Goal: Task Accomplishment & Management: Manage account settings

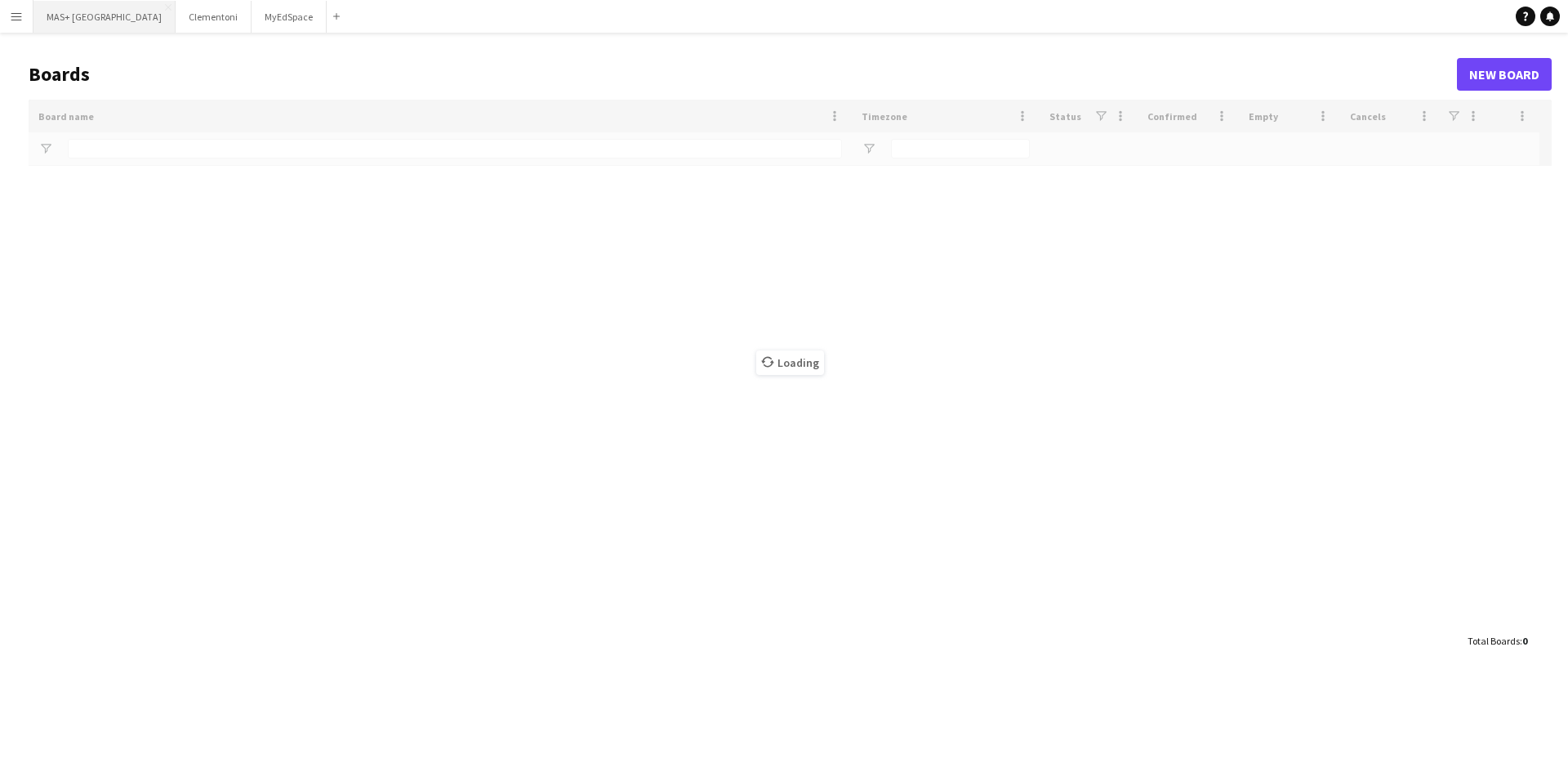
type input "**********"
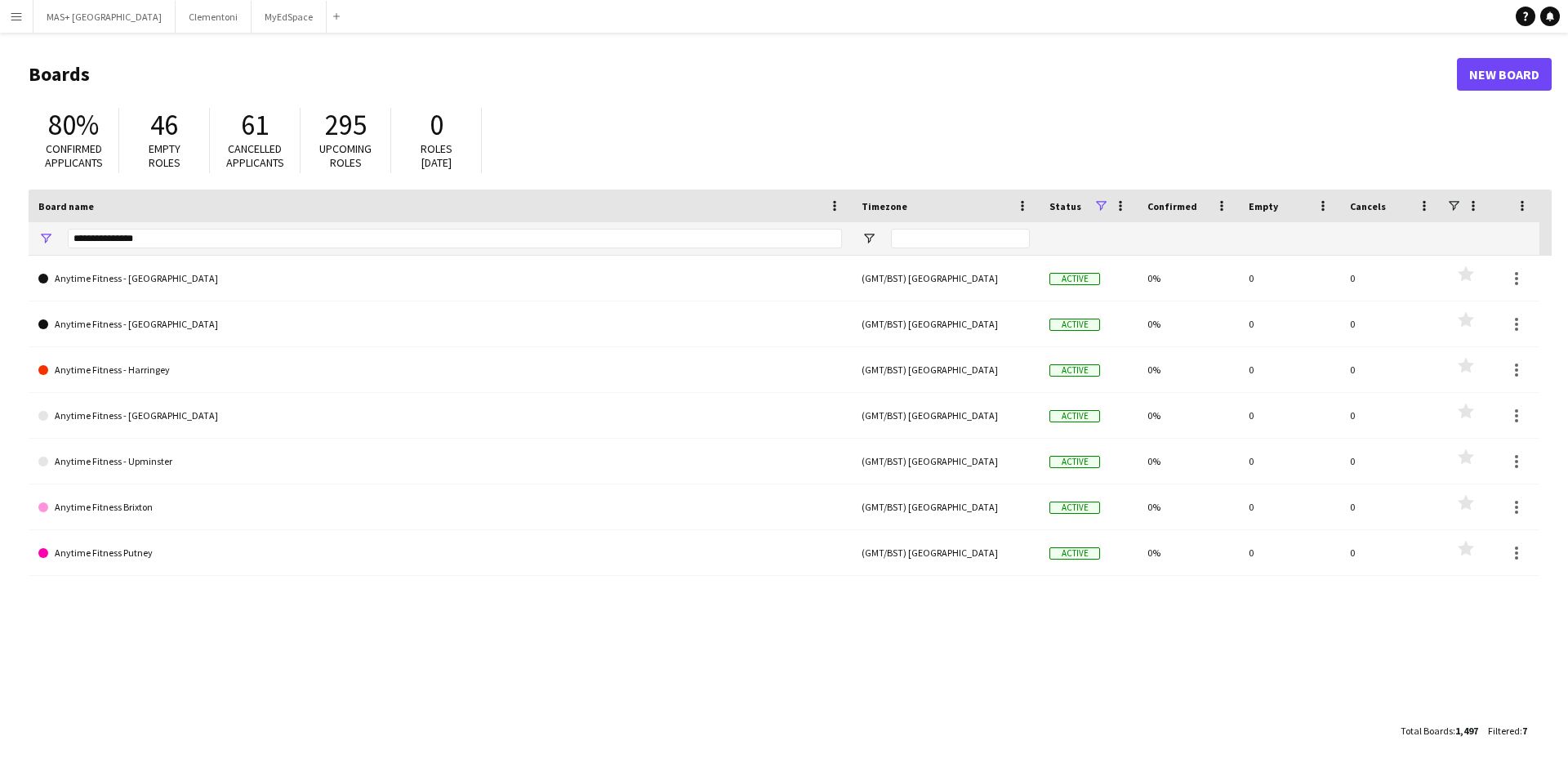
click at [21, 19] on app-icon "Menu" at bounding box center [16, 16] width 13 height 13
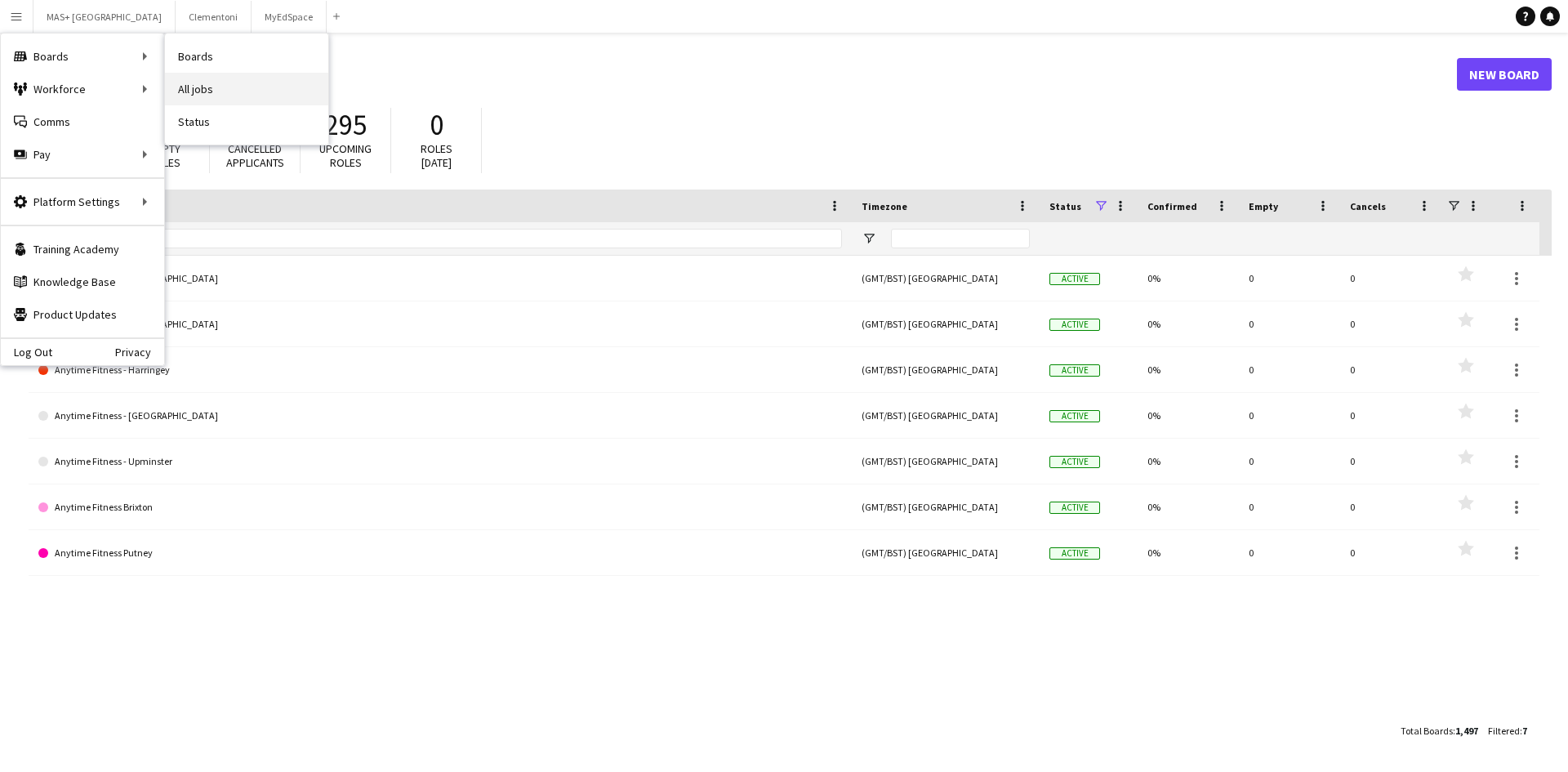
click at [180, 82] on link "All jobs" at bounding box center [246, 88] width 163 height 32
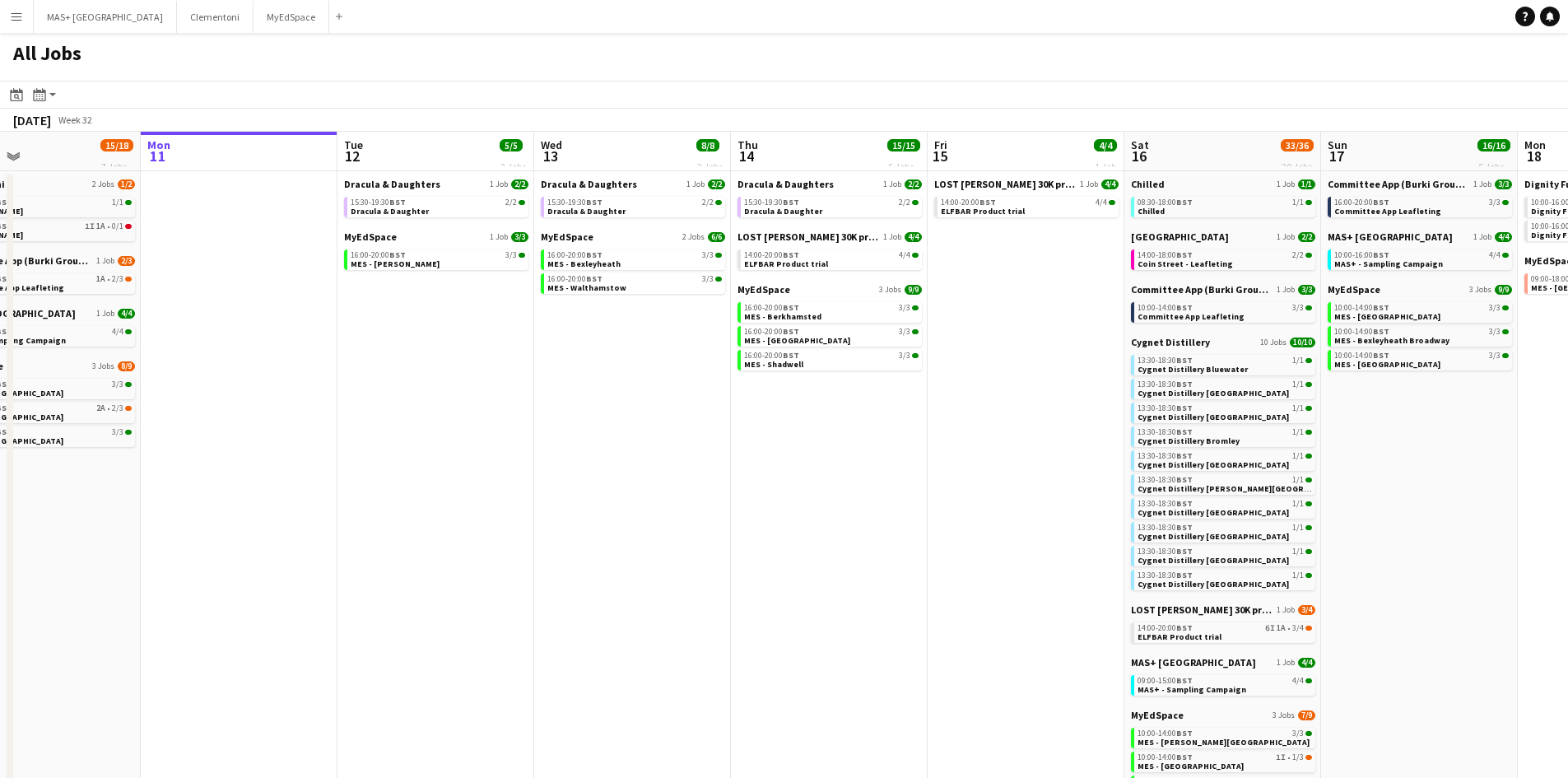
click at [1133, 521] on app-all-jobs "All Jobs Date picker AUG 2025 AUG 2025 Monday M Tuesday T Wednesday W Thursday …" at bounding box center [784, 524] width 1568 height 983
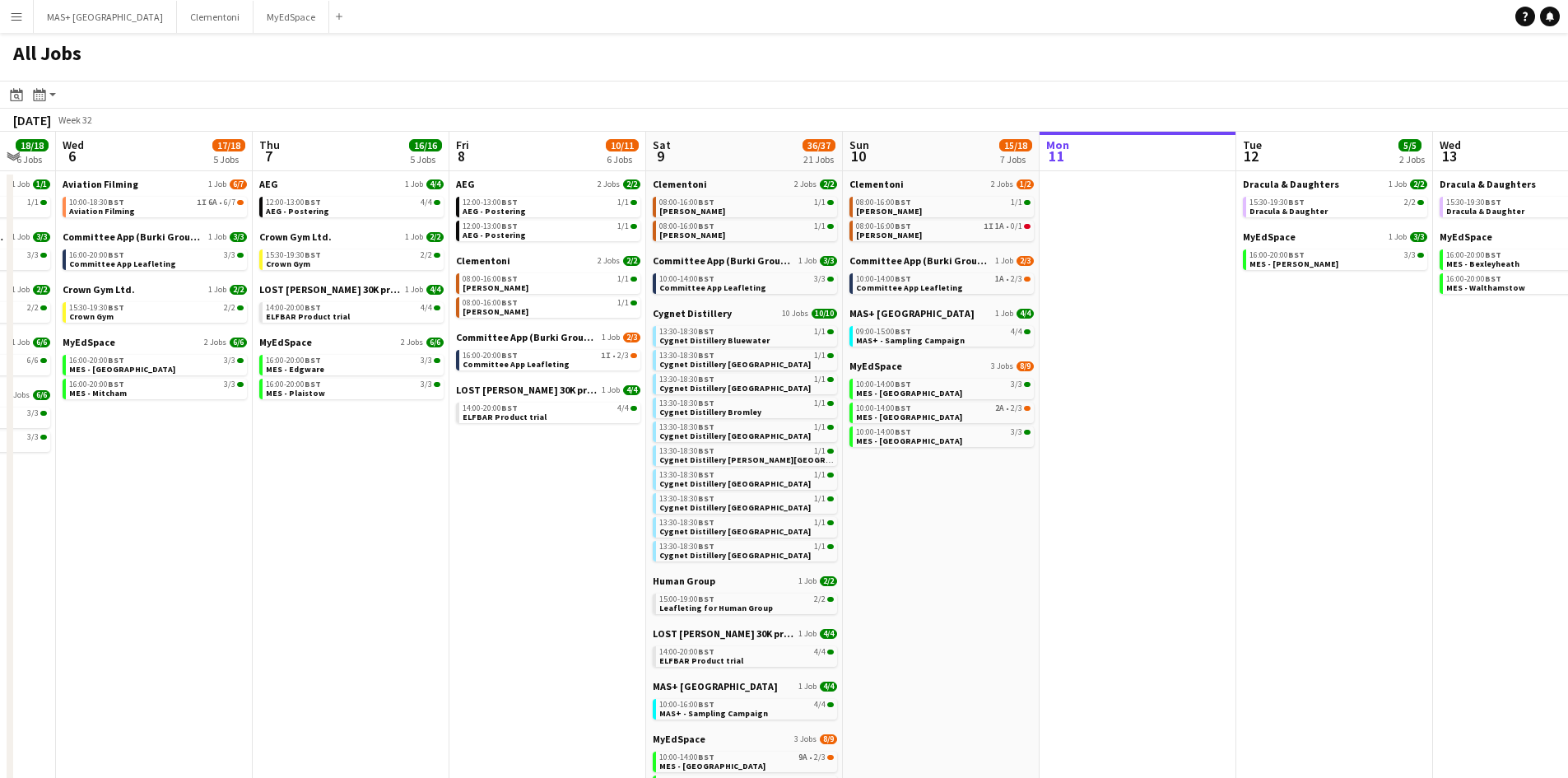
scroll to position [0, 336]
drag, startPoint x: 647, startPoint y: 609, endPoint x: 761, endPoint y: 571, distance: 120.2
click at [761, 571] on app-calendar-viewport "Mon 4 1/1 1 Job Tue 5 18/18 6 Jobs Wed 6 17/18 5 Jobs Thu 7 16/16 5 Jobs Fri 8 …" at bounding box center [784, 573] width 1568 height 884
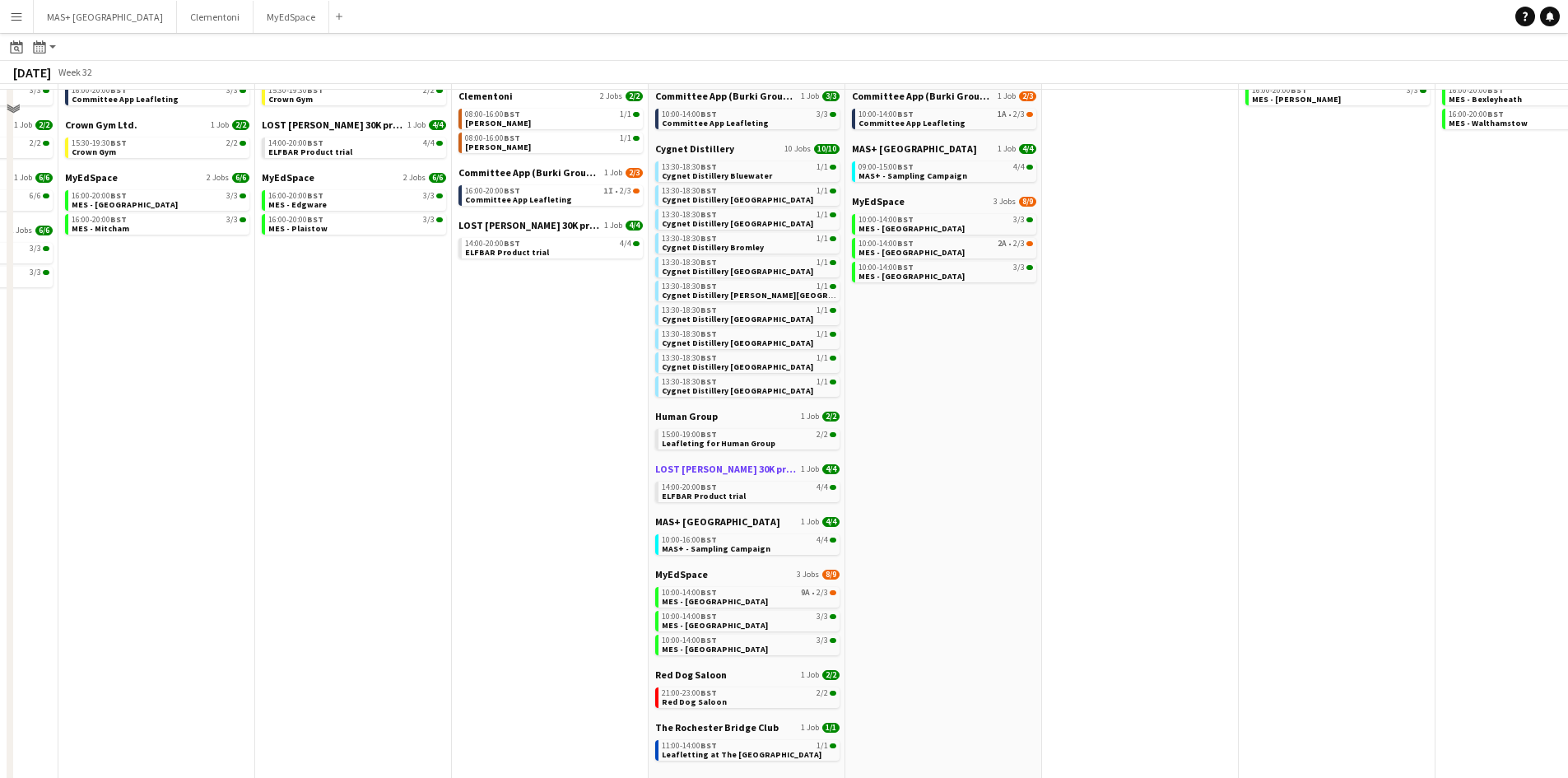
scroll to position [164, 0]
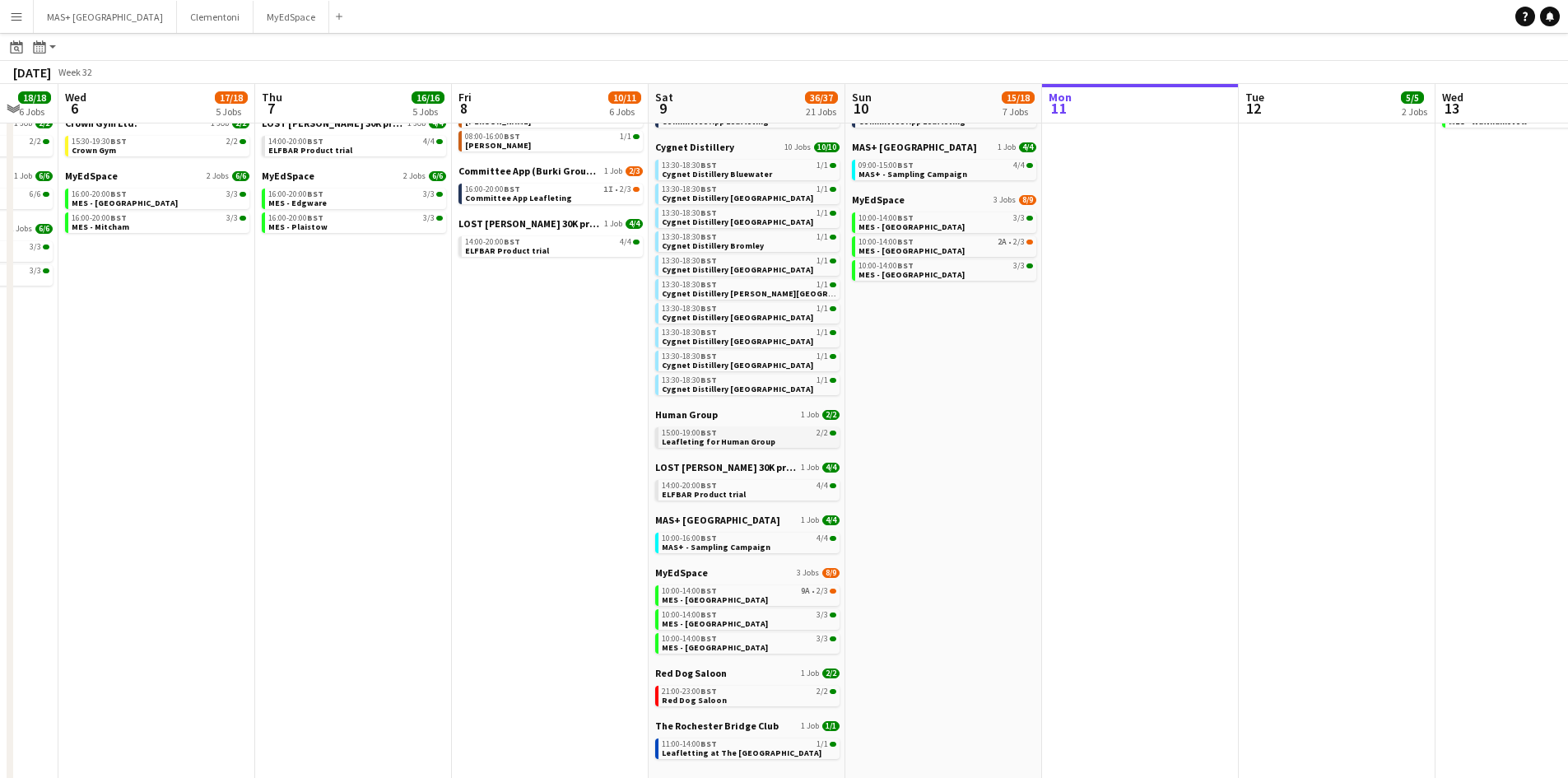
click at [736, 438] on span "Leafleting for Human Group" at bounding box center [719, 441] width 114 height 11
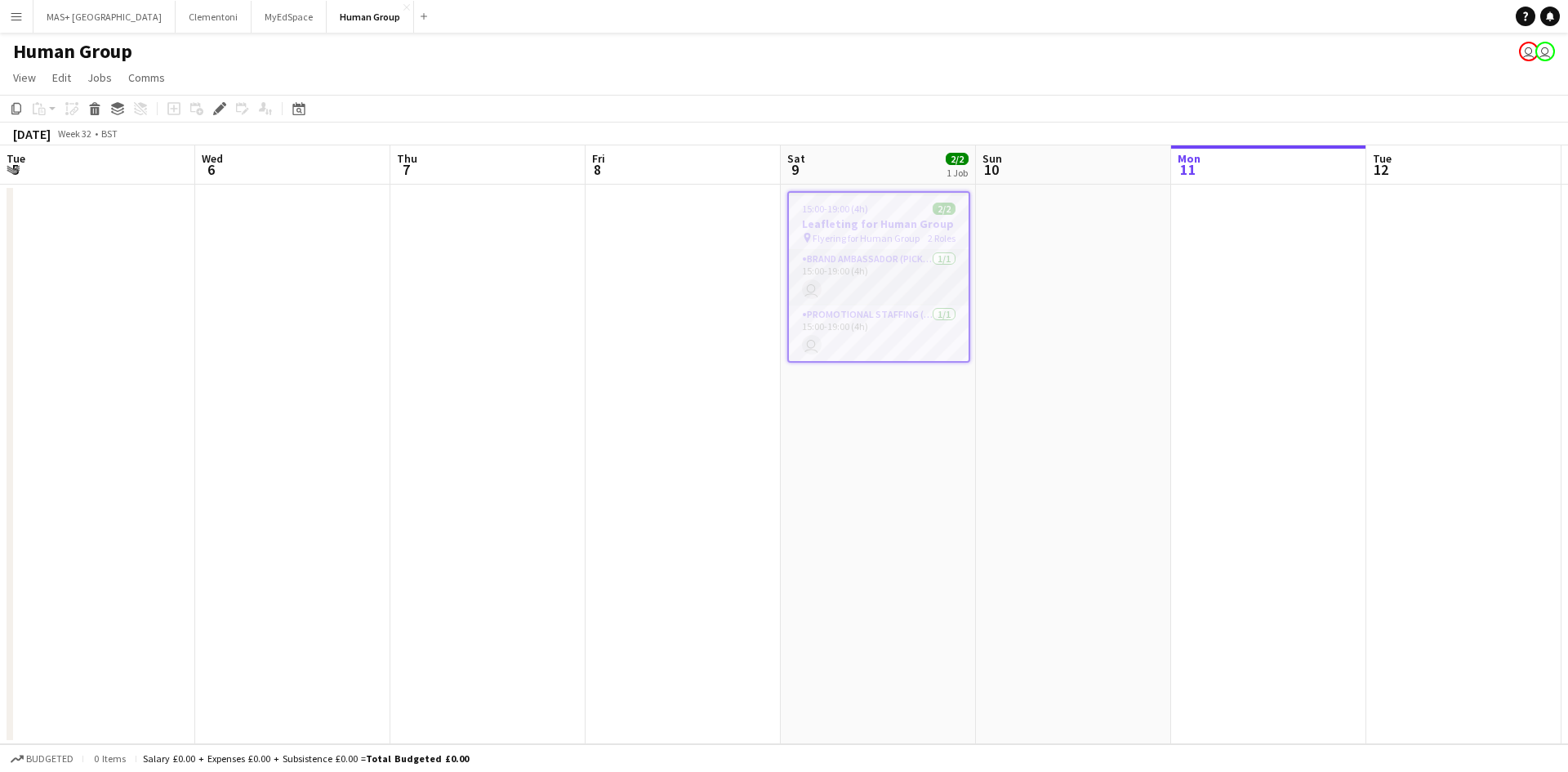
scroll to position [0, 562]
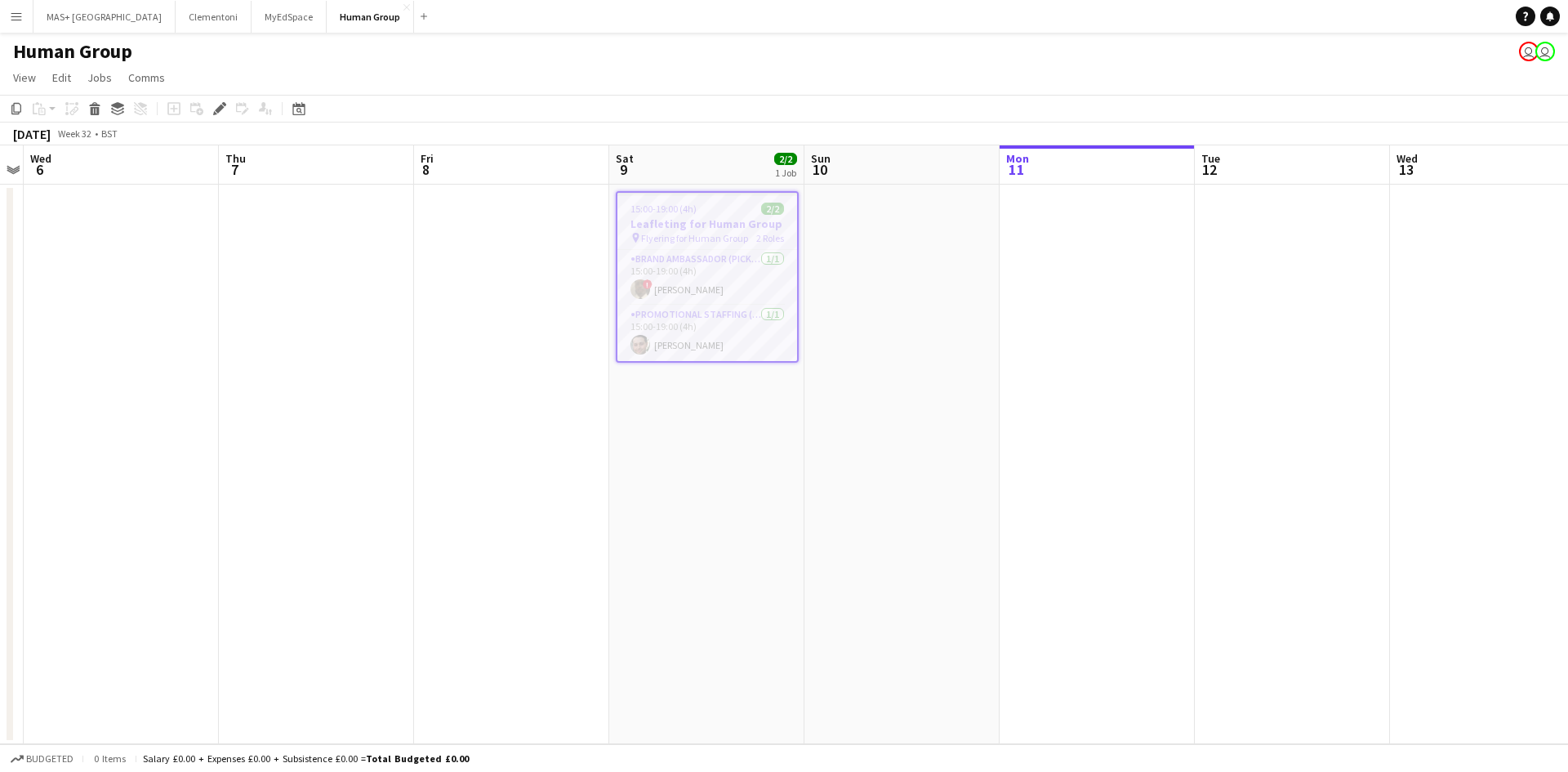
click at [958, 357] on app-date-cell at bounding box center [901, 465] width 195 height 560
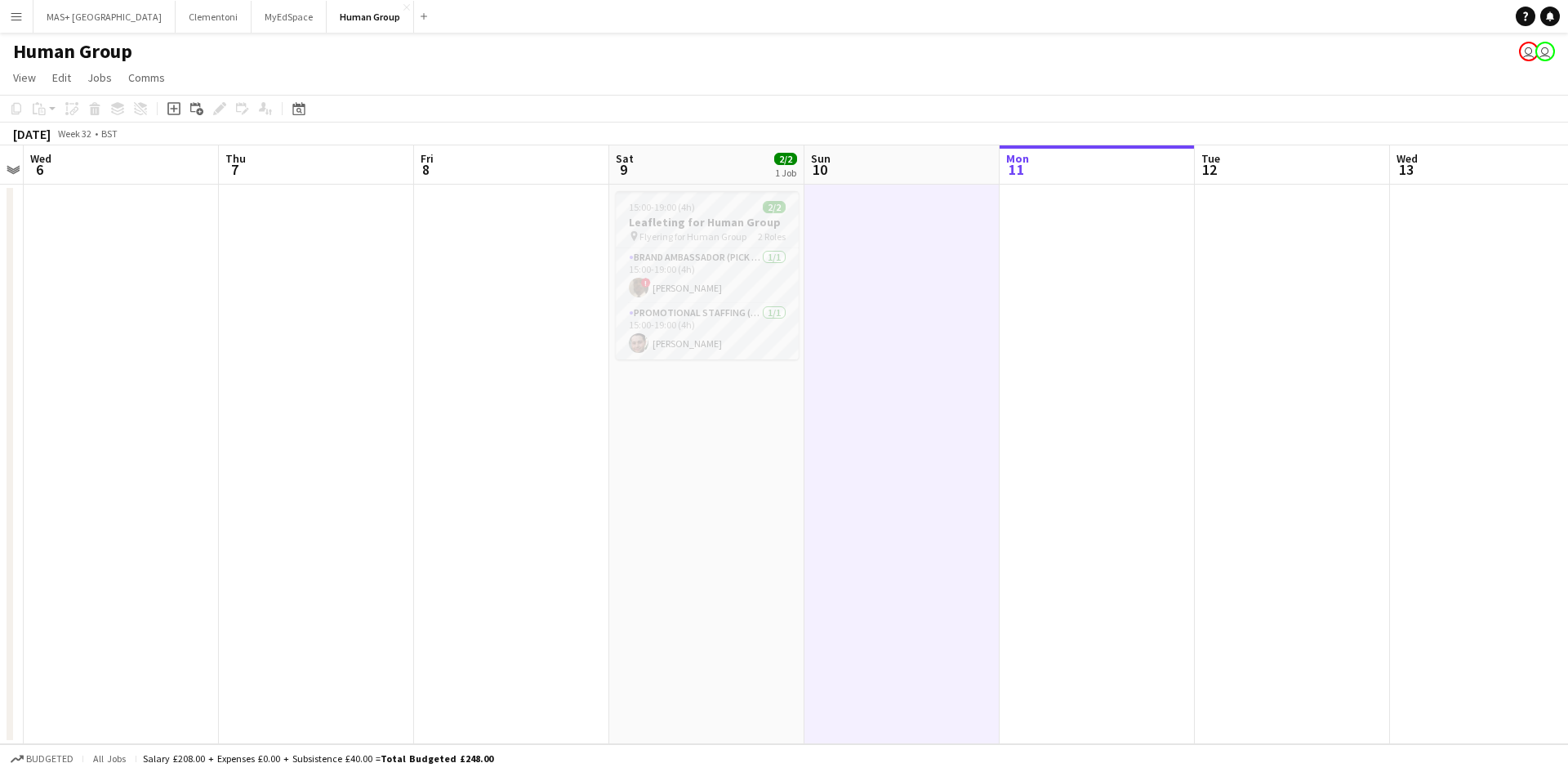
click at [668, 223] on h3 "Leafleting for Human Group" at bounding box center [707, 222] width 183 height 15
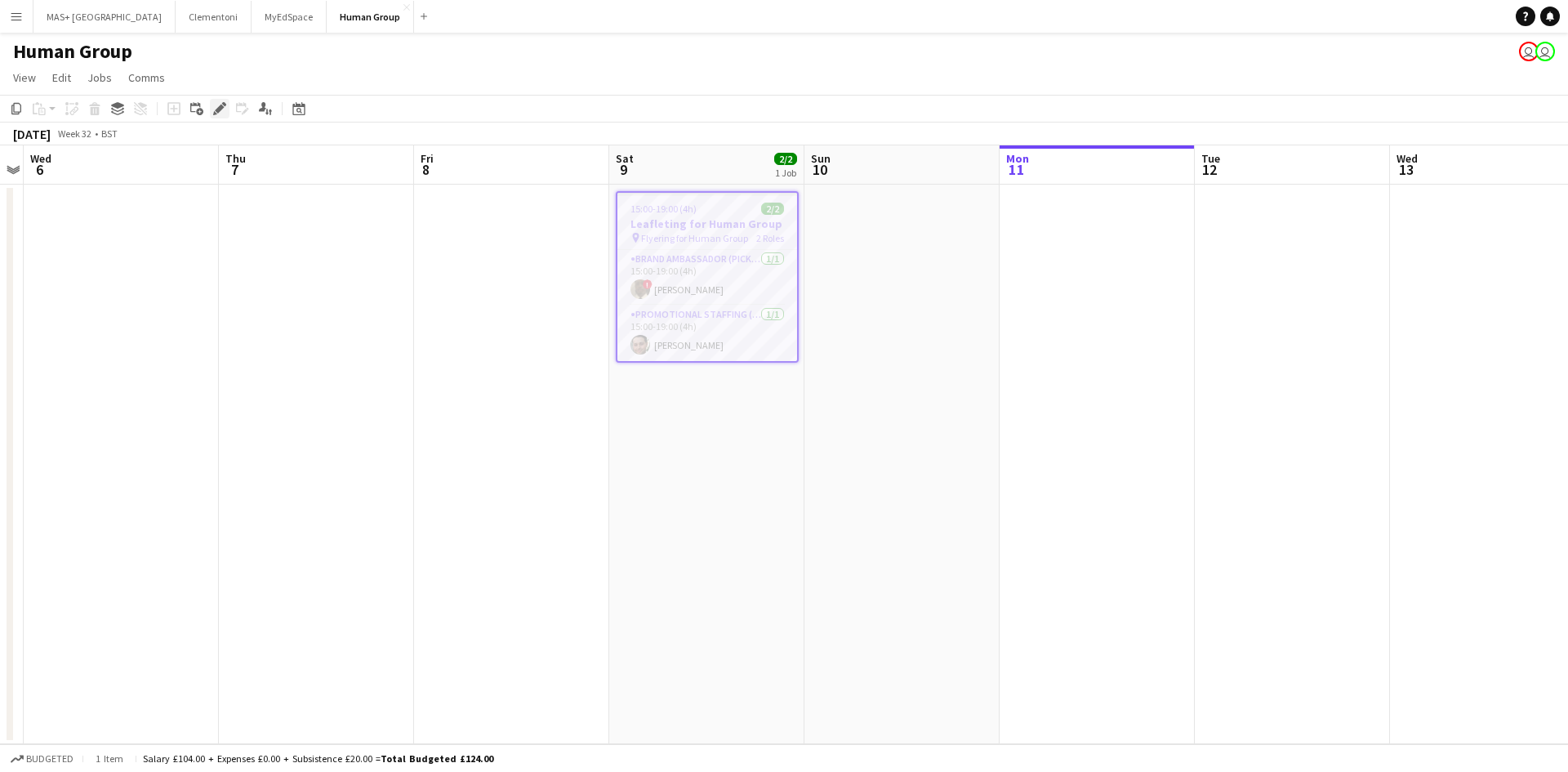
drag, startPoint x: 212, startPoint y: 106, endPoint x: 1275, endPoint y: 294, distance: 1079.5
click at [215, 106] on div "Edit" at bounding box center [220, 109] width 20 height 20
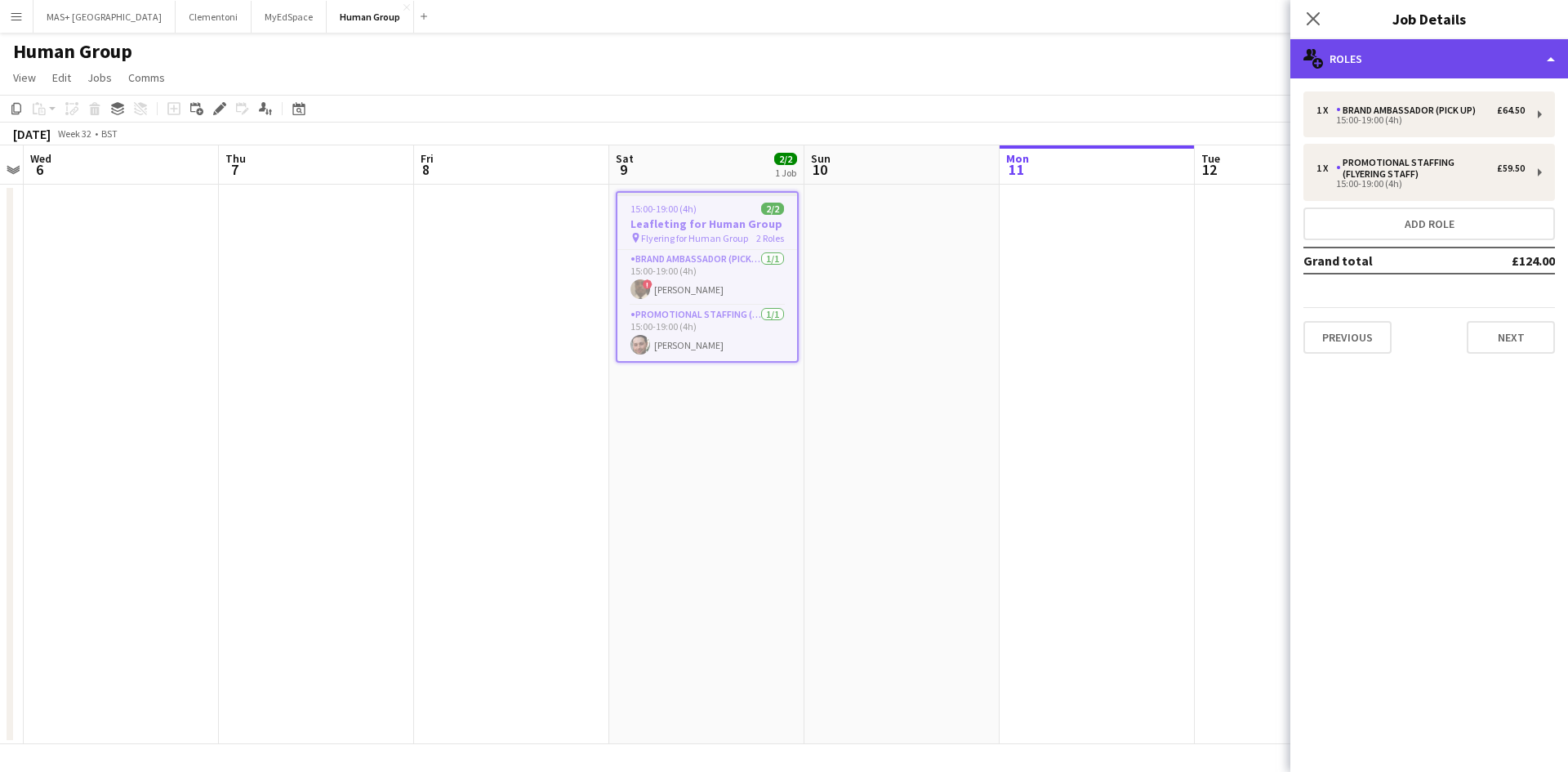
click at [1371, 63] on div "multiple-users-add Roles" at bounding box center [1429, 59] width 278 height 39
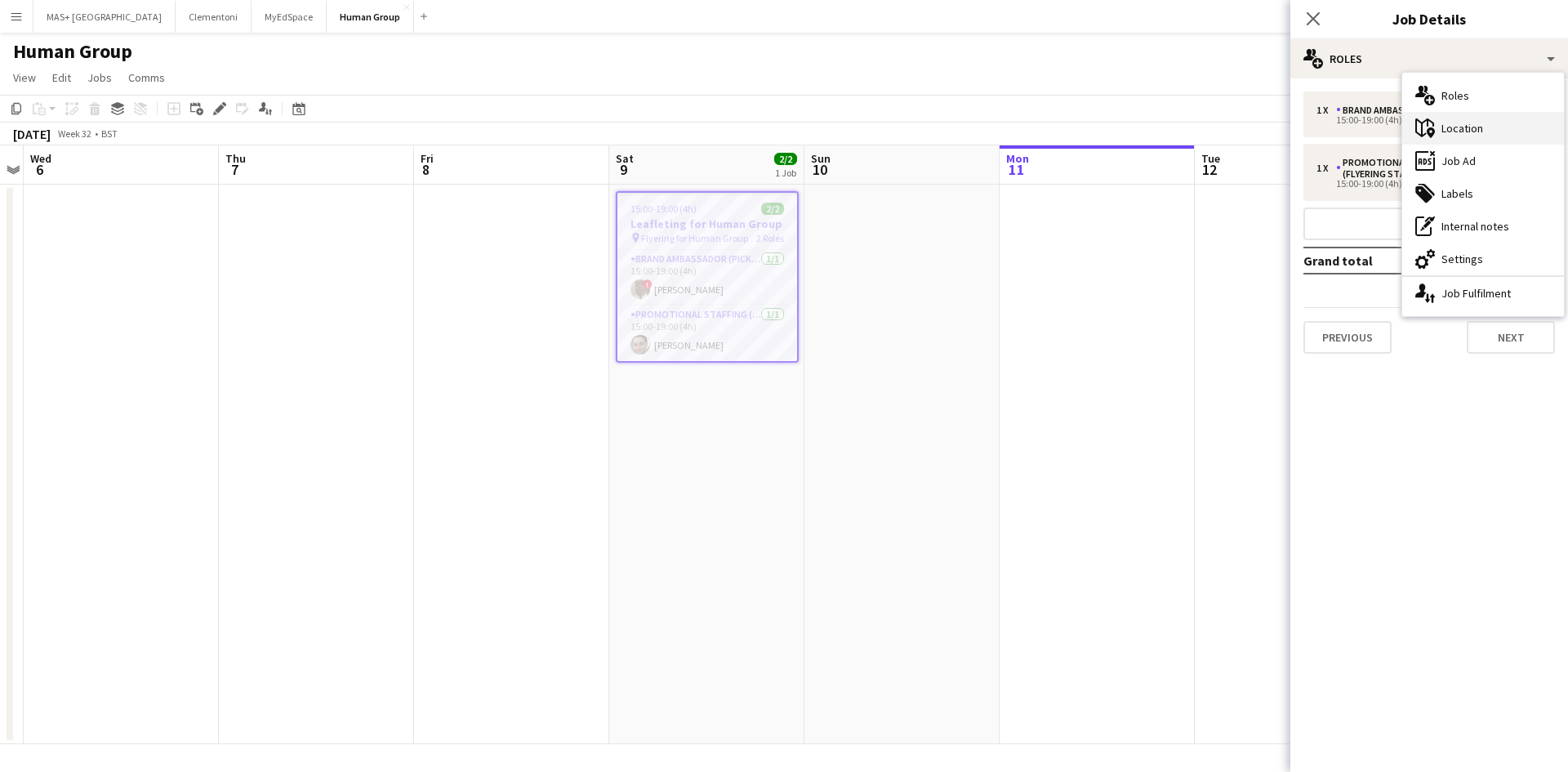
click at [1505, 134] on div "maps-pin-1 Location" at bounding box center [1483, 128] width 162 height 32
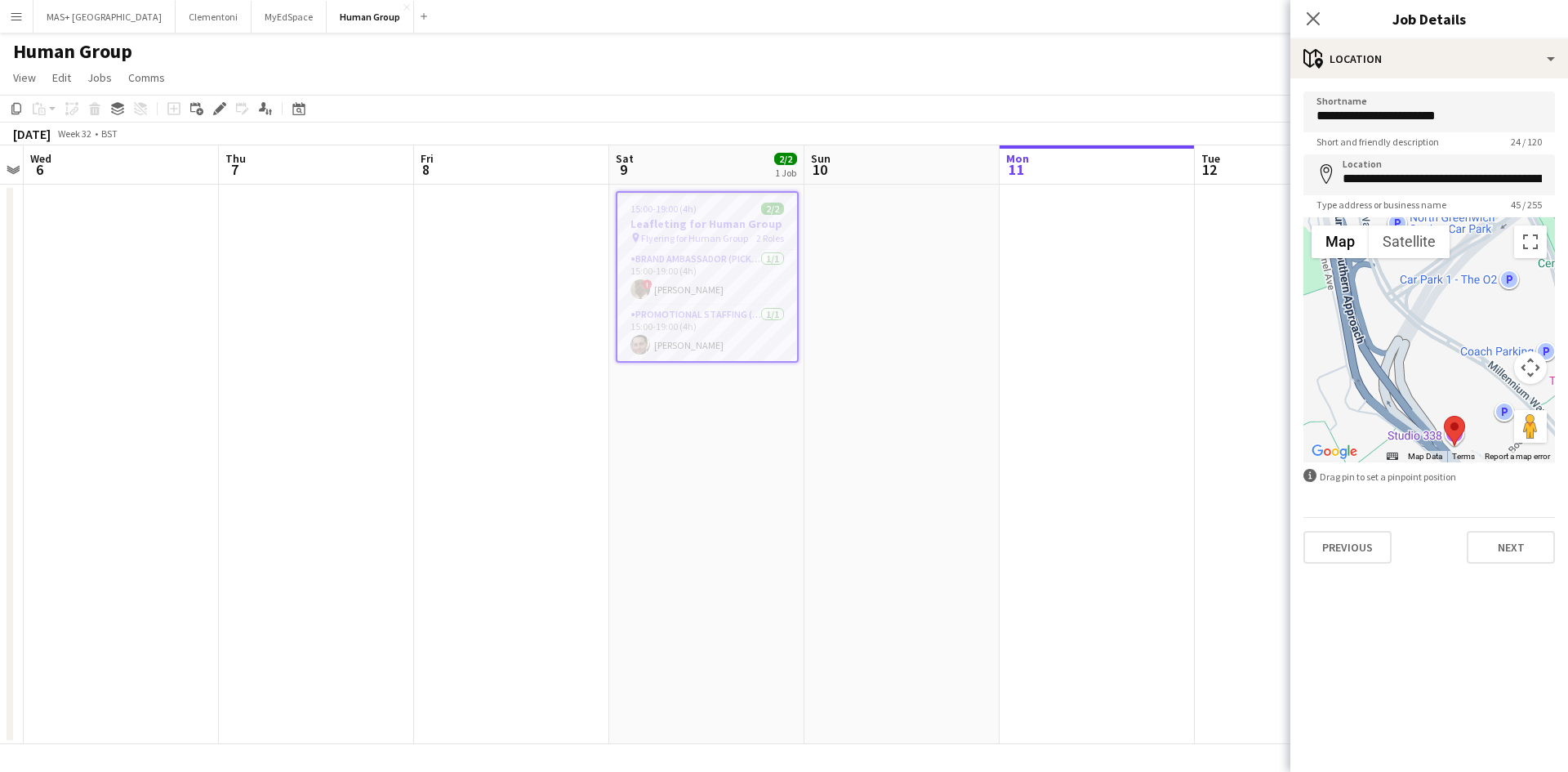
drag, startPoint x: 1405, startPoint y: 318, endPoint x: 1318, endPoint y: 309, distance: 87.5
click at [1487, 415] on div at bounding box center [1429, 340] width 251 height 246
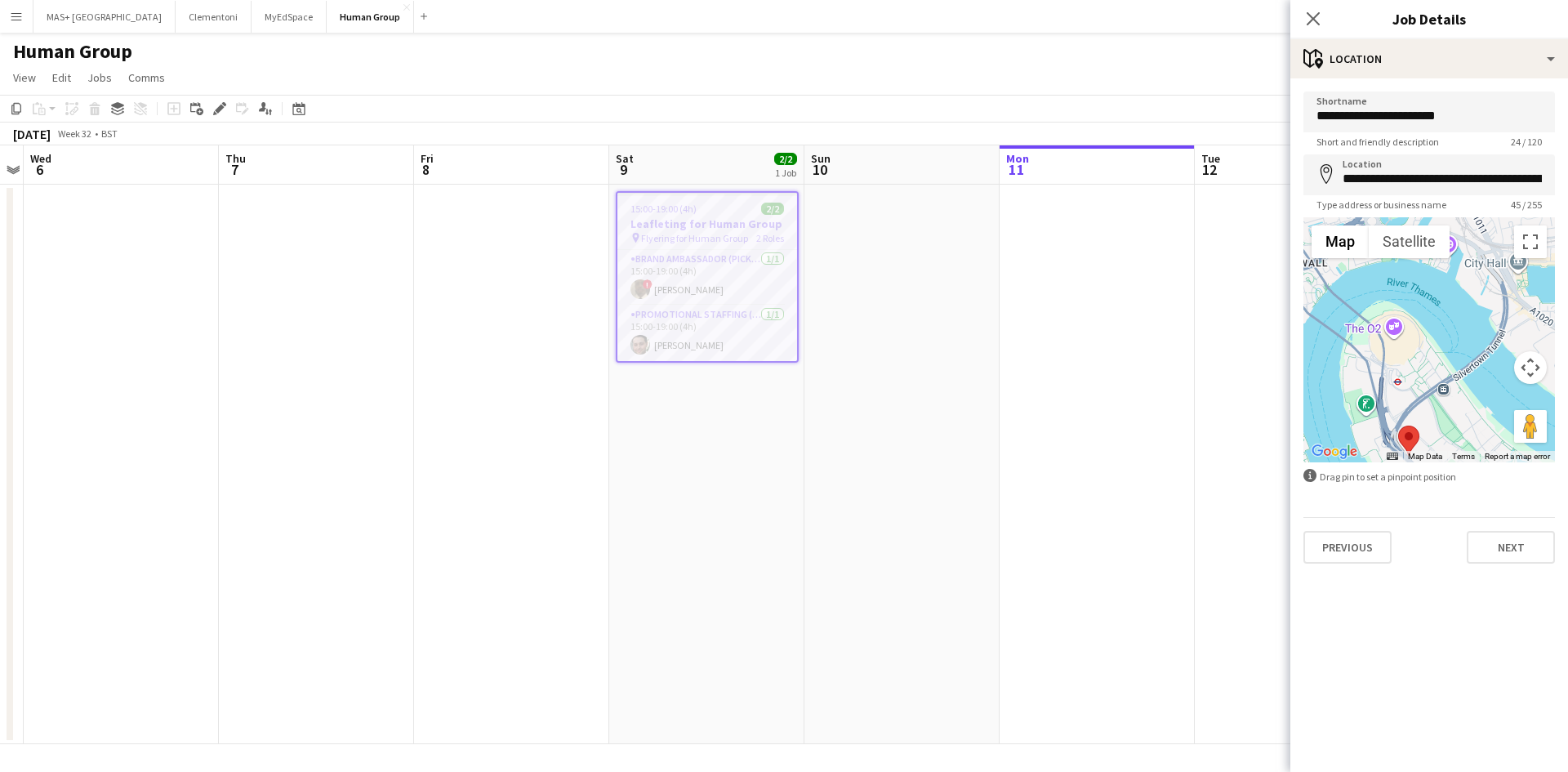
drag, startPoint x: 1482, startPoint y: 285, endPoint x: 1418, endPoint y: 365, distance: 102.4
click at [1418, 365] on div at bounding box center [1429, 340] width 251 height 246
click at [964, 364] on app-date-cell at bounding box center [901, 465] width 195 height 560
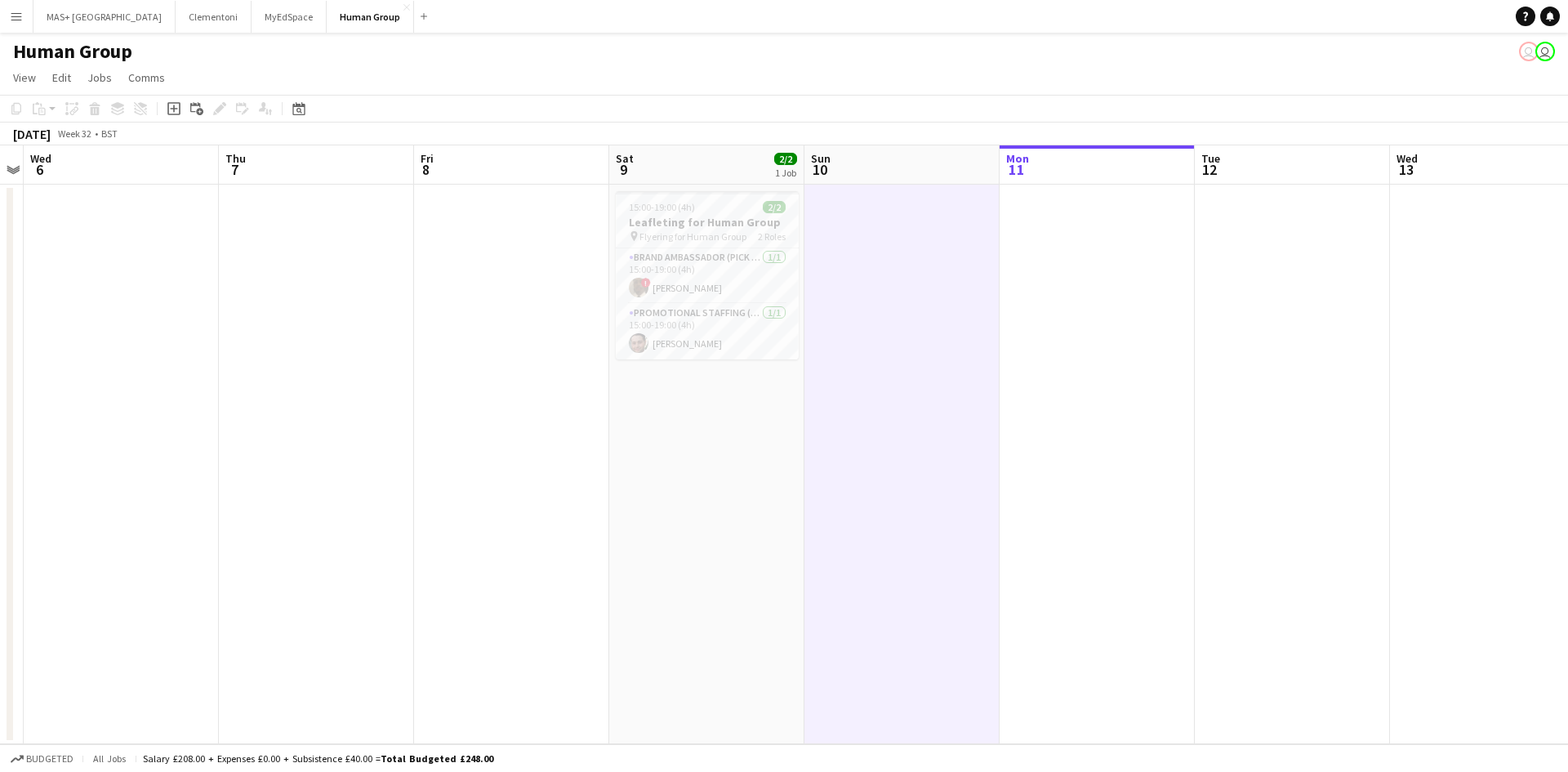
click at [957, 473] on app-date-cell at bounding box center [901, 465] width 195 height 560
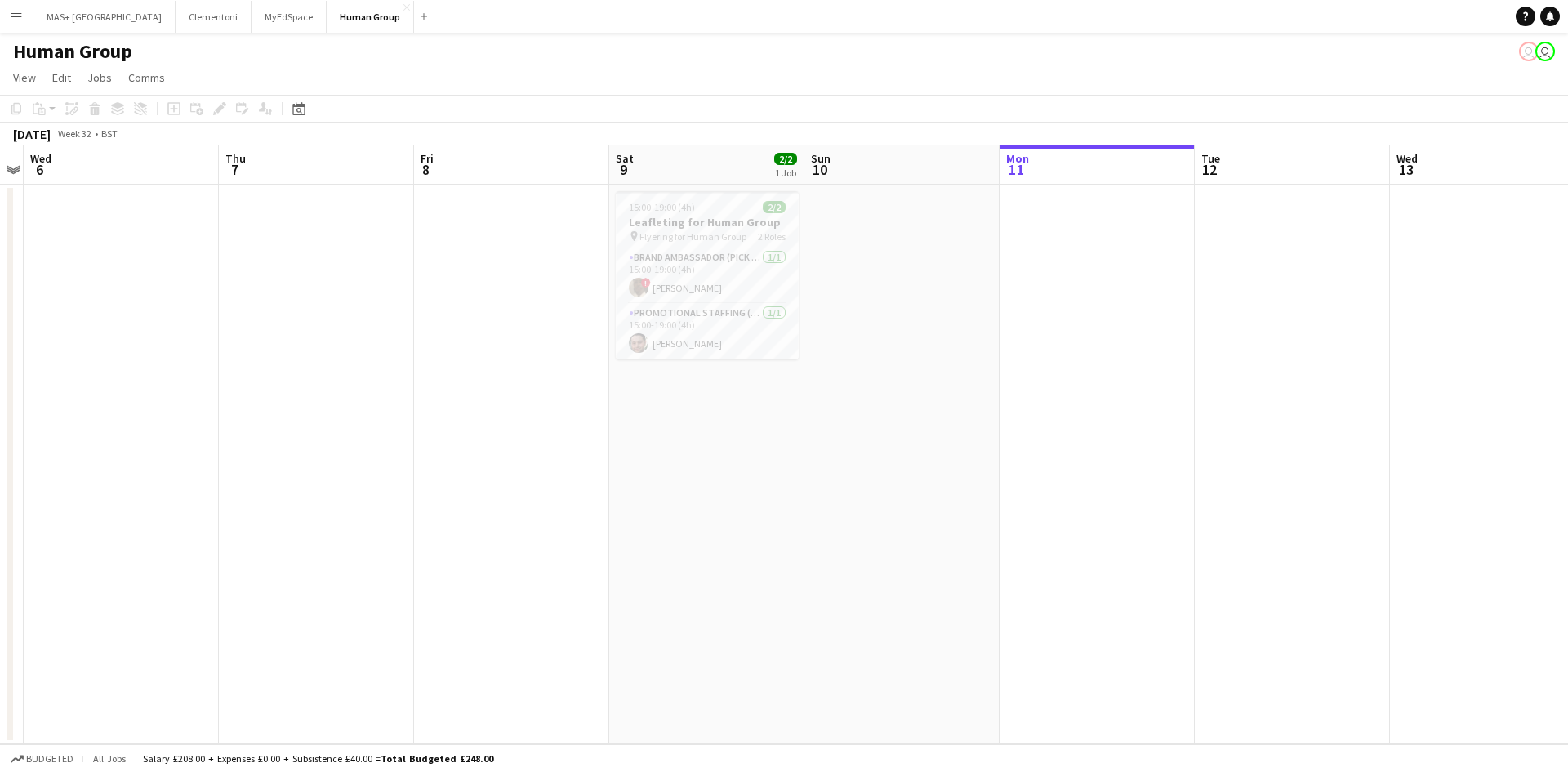
click at [295, 395] on app-calendar-viewport "Sun 3 Mon 4 Tue 5 Wed 6 Thu 7 Fri 8 Sat 9 2/2 1 Job Sun 10 Mon 11 Tue 12 Wed 13…" at bounding box center [784, 445] width 1568 height 599
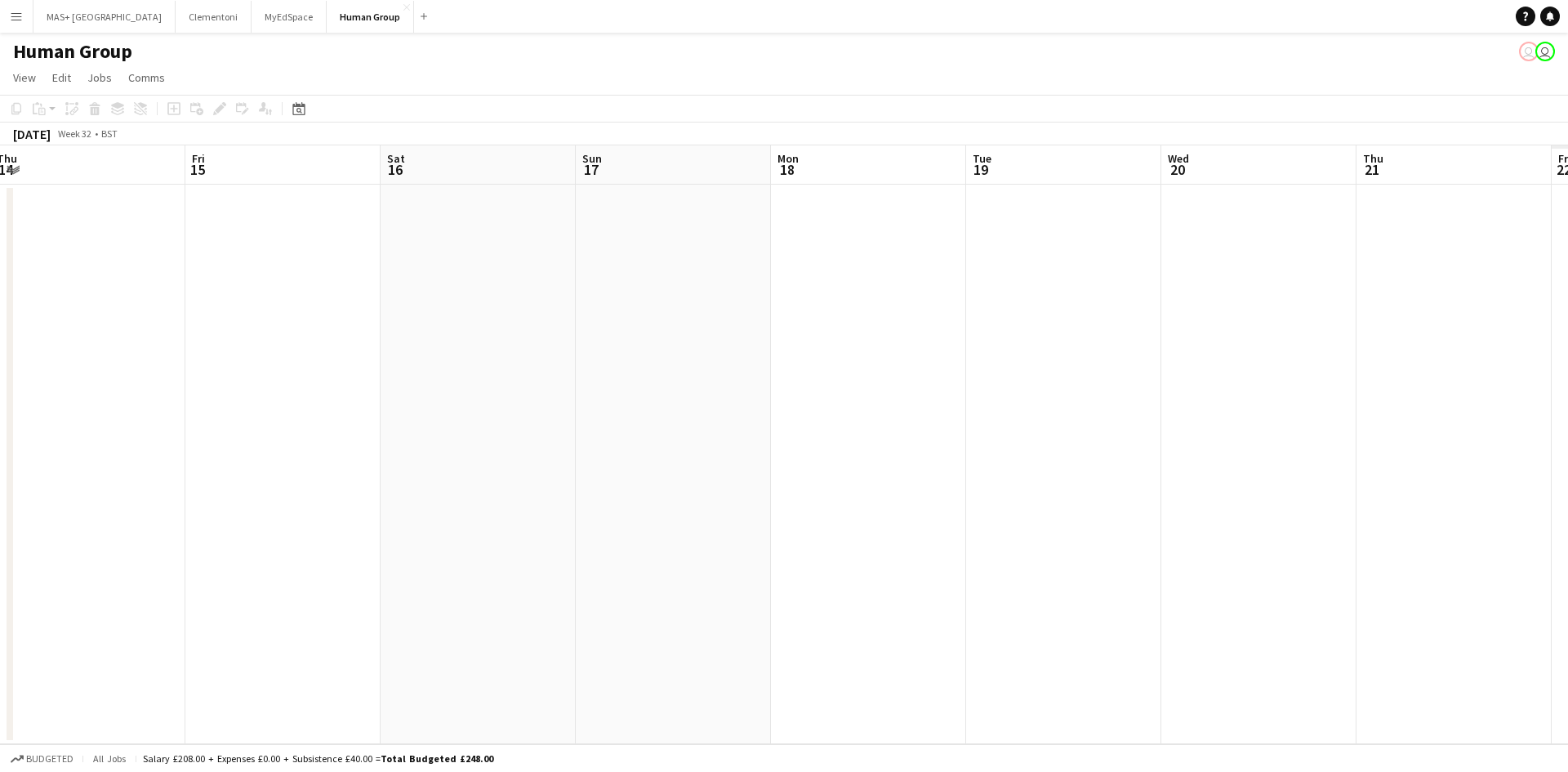
drag, startPoint x: 467, startPoint y: 441, endPoint x: 258, endPoint y: 412, distance: 211.0
click at [258, 412] on app-calendar-viewport "Mon 11 Tue 12 Wed 13 Thu 14 Fri 15 Sat 16 Sun 17 Mon 18 Tue 19 Wed 20 Thu 21 Fr…" at bounding box center [784, 445] width 1568 height 599
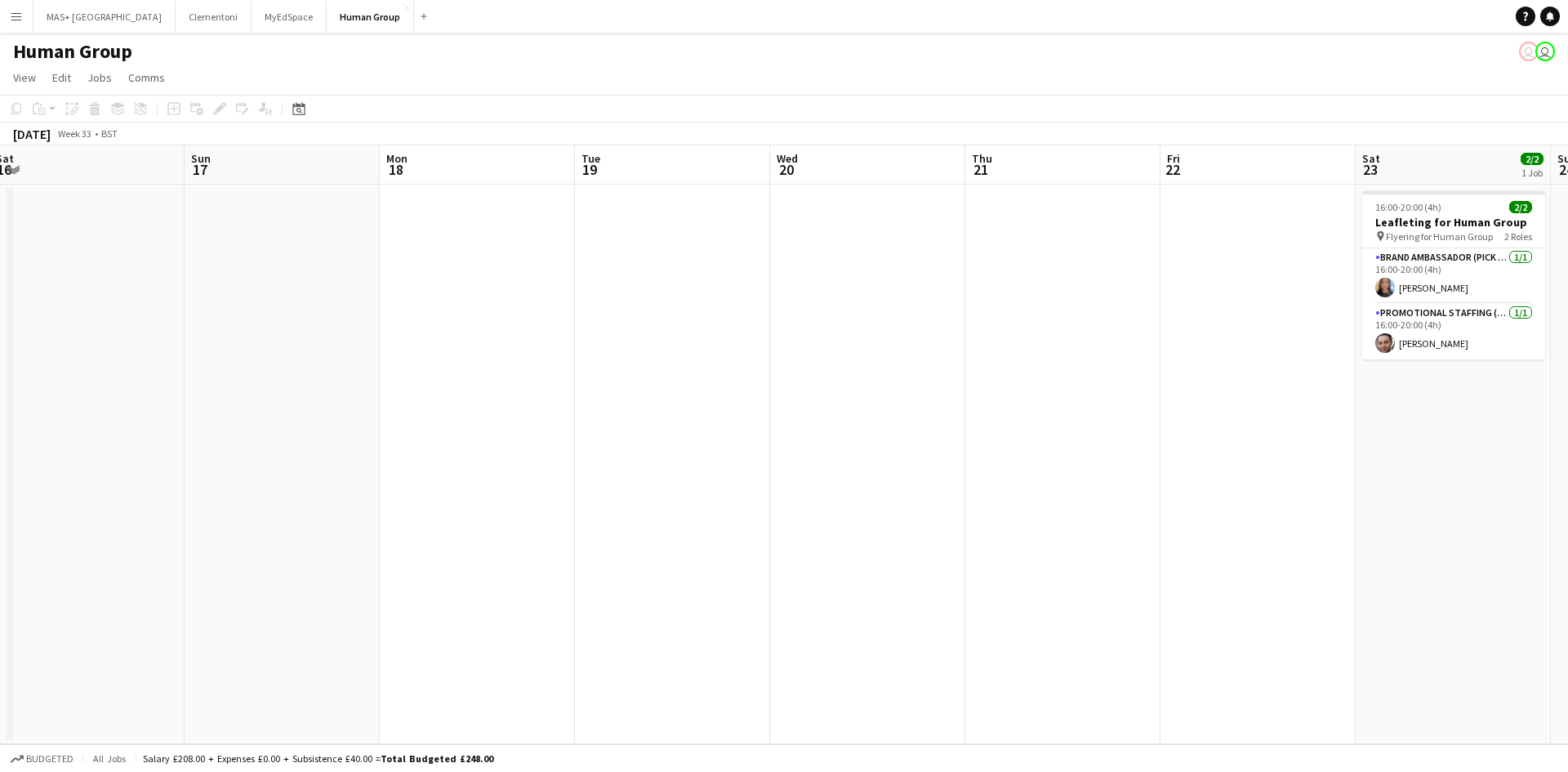
drag, startPoint x: 963, startPoint y: 477, endPoint x: 254, endPoint y: 393, distance: 714.0
click at [235, 393] on app-calendar-viewport "Wed 13 Thu 14 Fri 15 Sat 16 Sun 17 Mon 18 Tue 19 Wed 20 Thu 21 Fri 22 Sat 23 2/…" at bounding box center [784, 445] width 1568 height 599
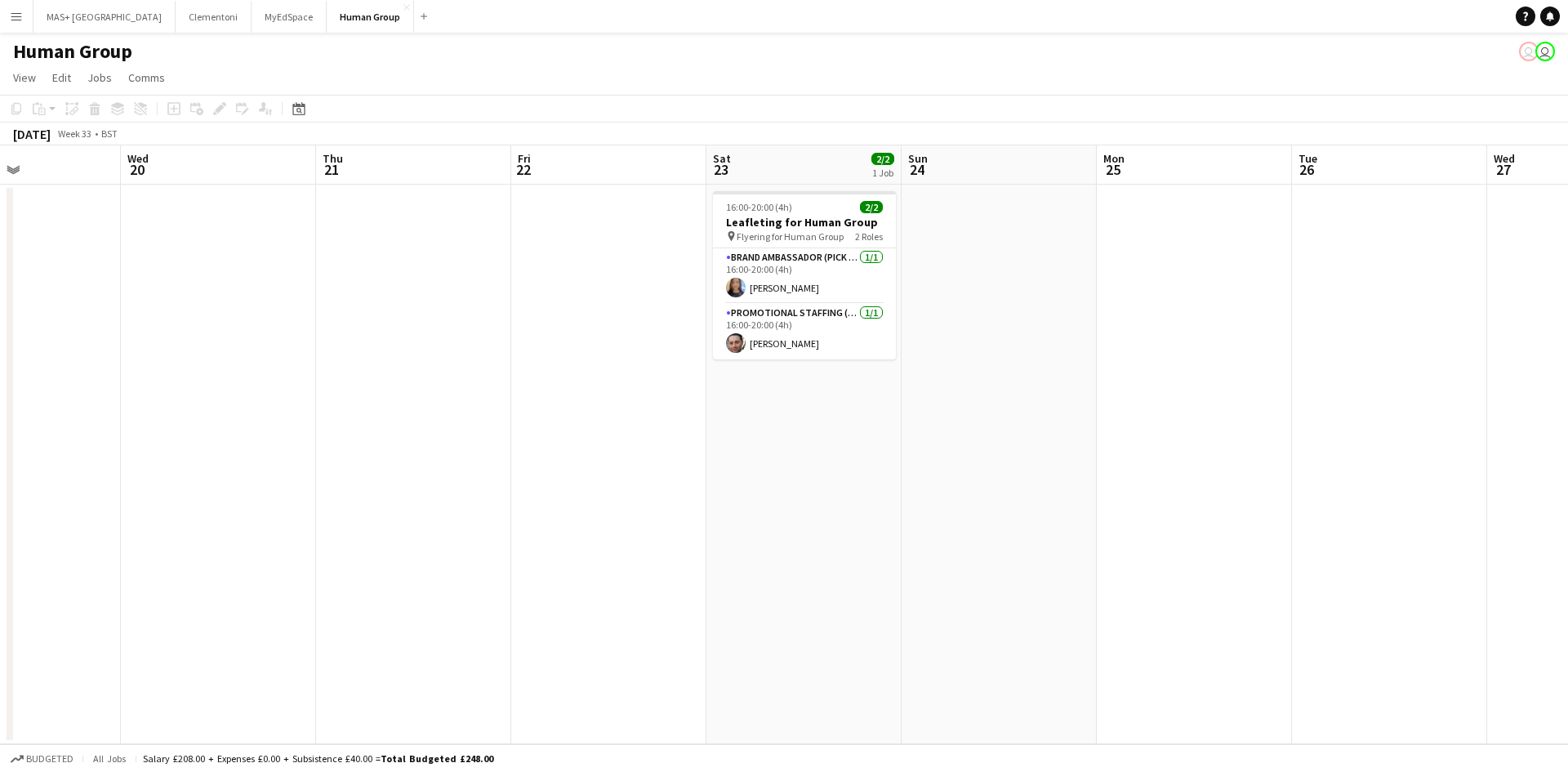
click at [835, 429] on app-calendar-viewport "Sat 16 Sun 17 Mon 18 Tue 19 Wed 20 Thu 21 Fri 22 Sat 23 2/2 1 Job Sun 24 Mon 25…" at bounding box center [784, 445] width 1568 height 599
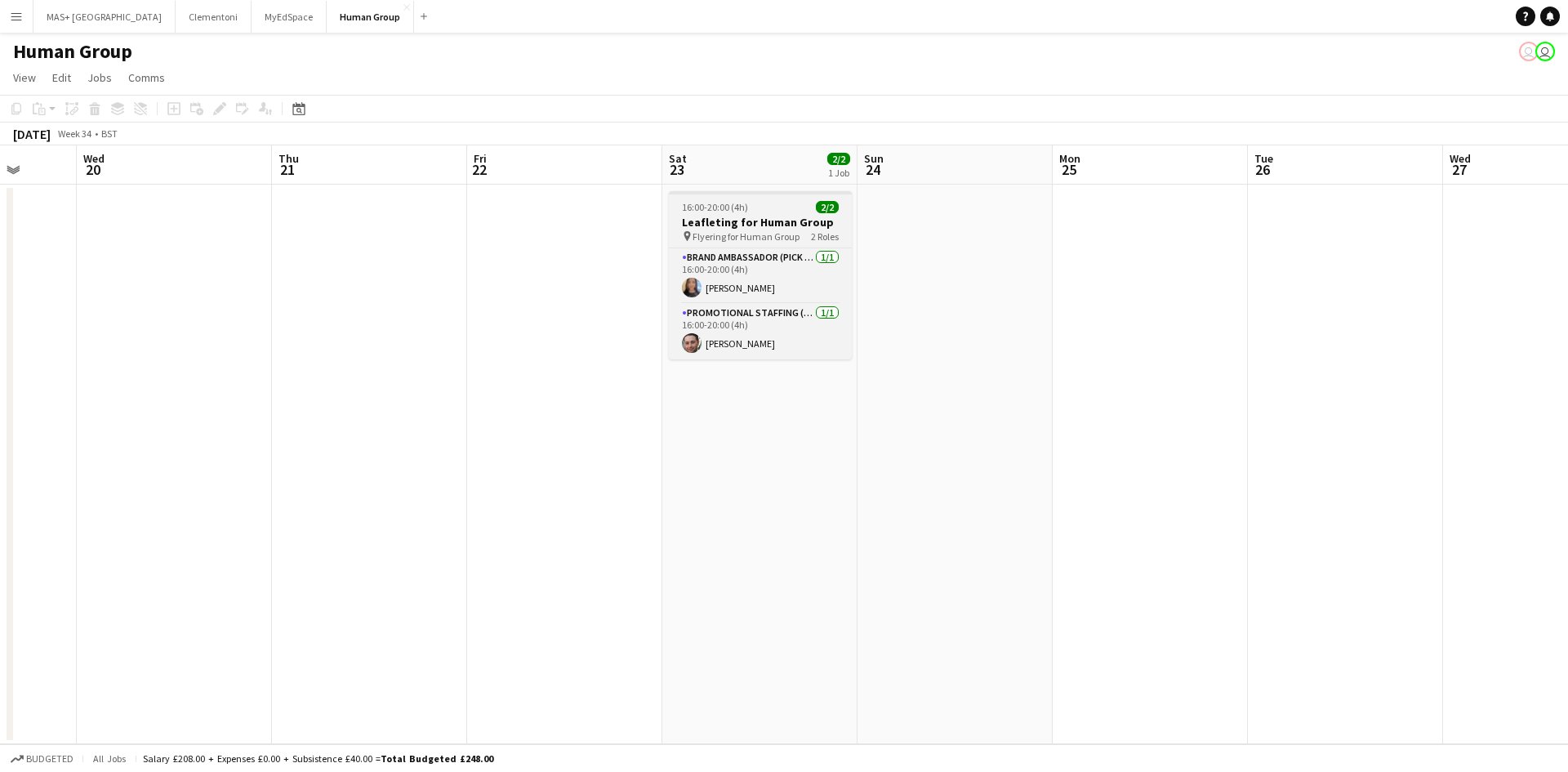
click at [735, 240] on span "Flyering for Human Group" at bounding box center [745, 237] width 107 height 12
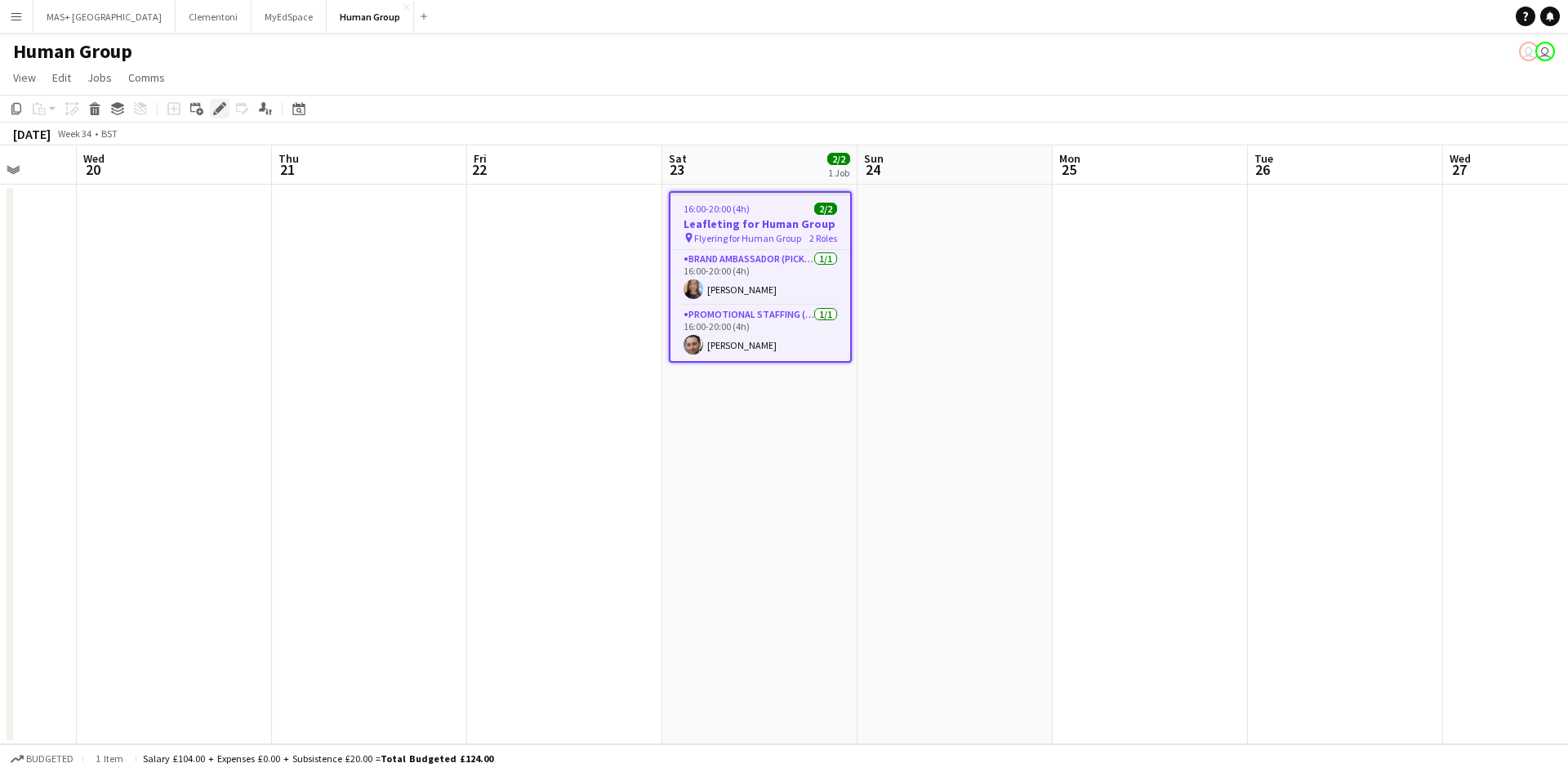
click at [223, 106] on icon at bounding box center [219, 108] width 9 height 9
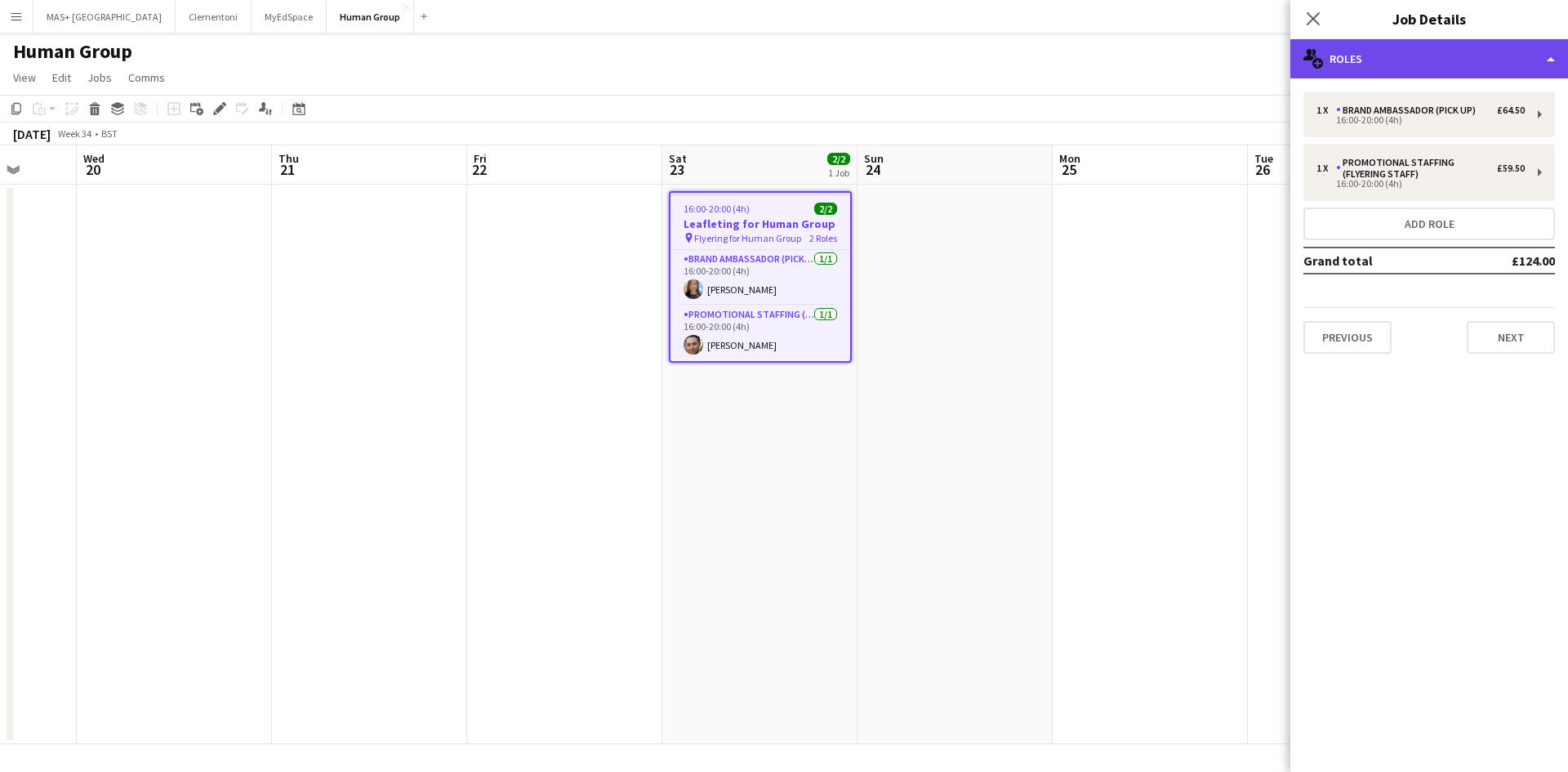
click at [1379, 61] on div "multiple-users-add Roles" at bounding box center [1429, 59] width 278 height 39
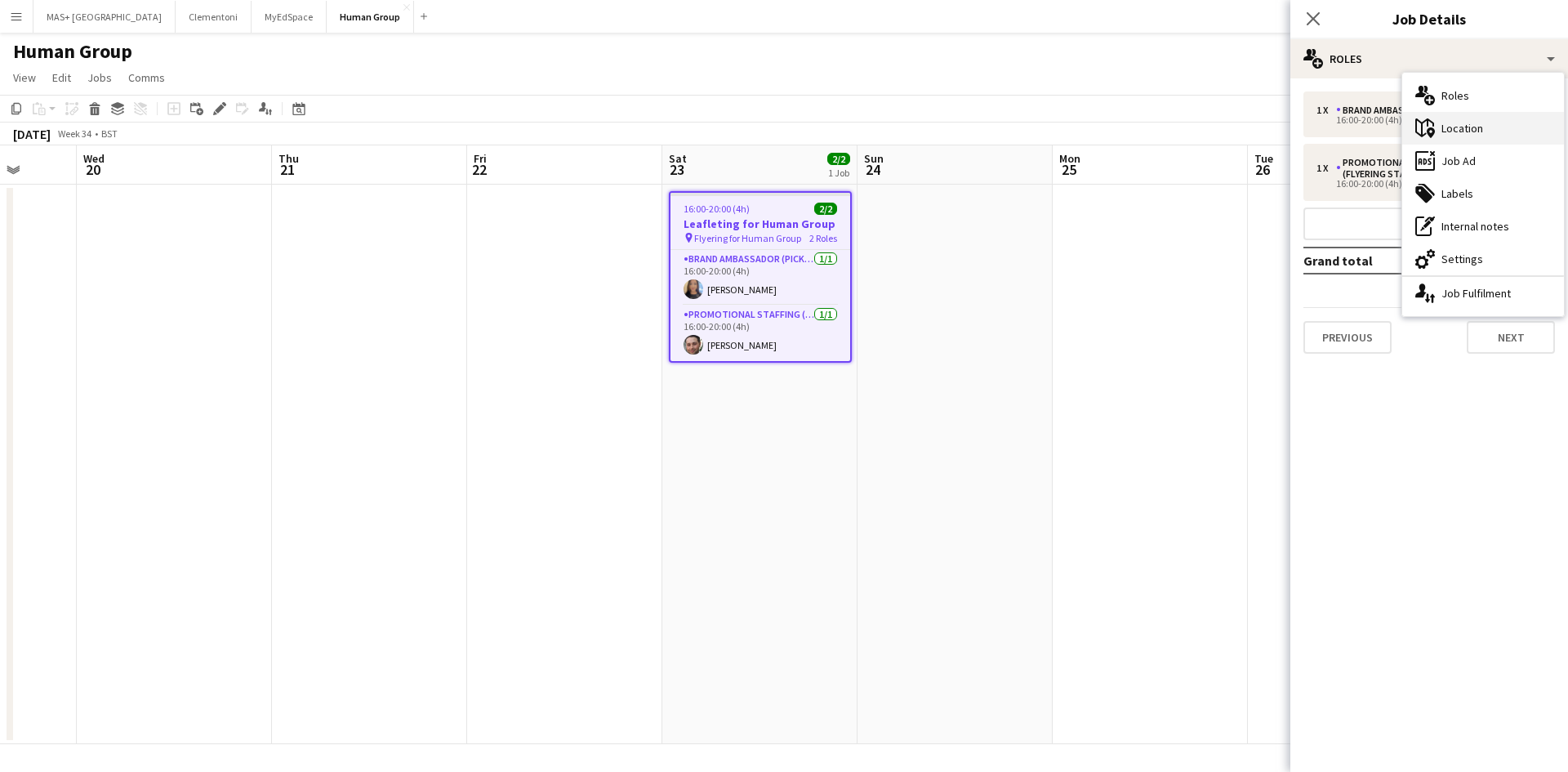
click at [1516, 132] on div "maps-pin-1 Location" at bounding box center [1483, 128] width 162 height 32
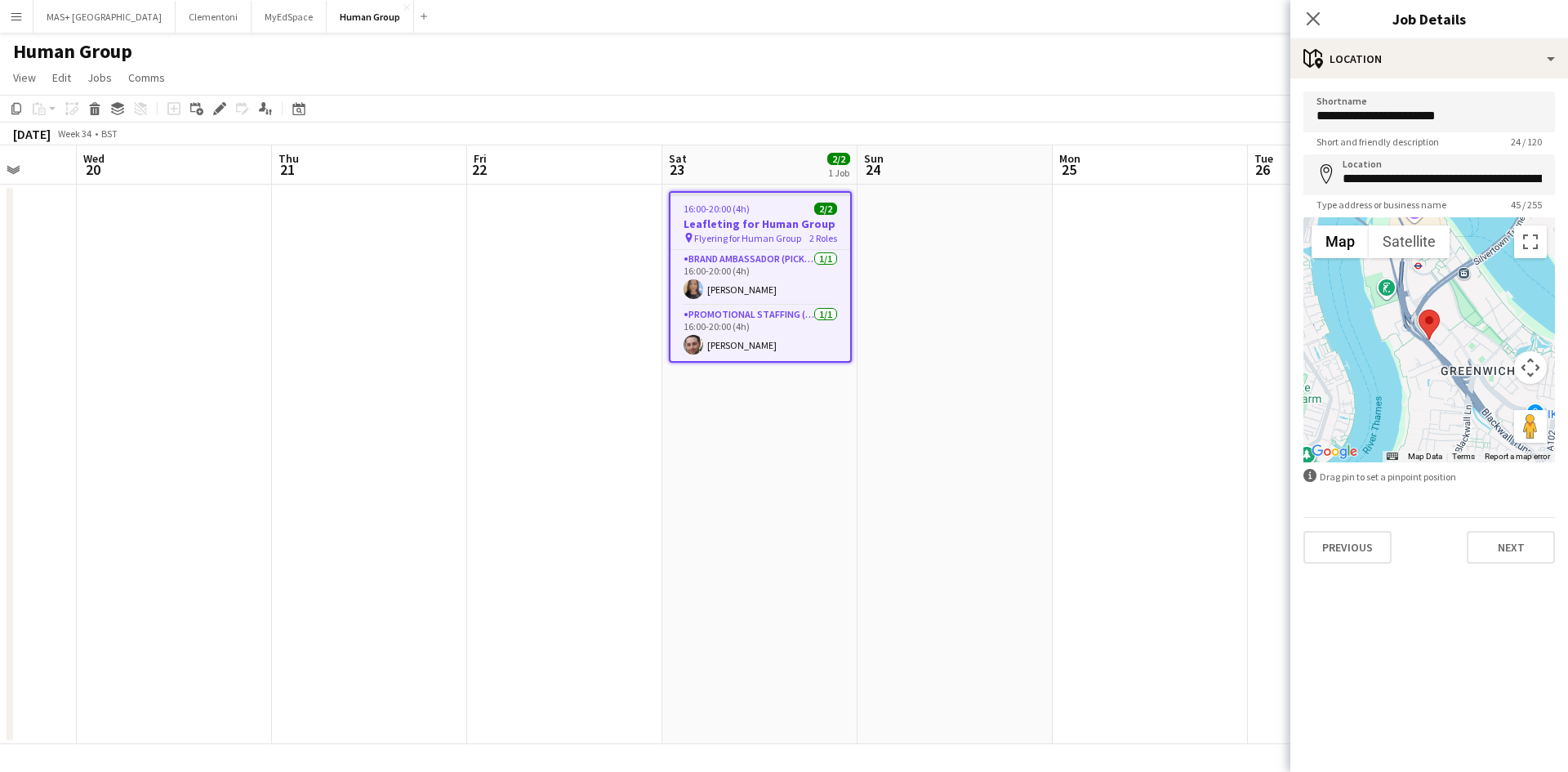
drag, startPoint x: 1112, startPoint y: 406, endPoint x: 666, endPoint y: 8, distance: 597.8
click at [1112, 403] on app-date-cell at bounding box center [1150, 465] width 195 height 560
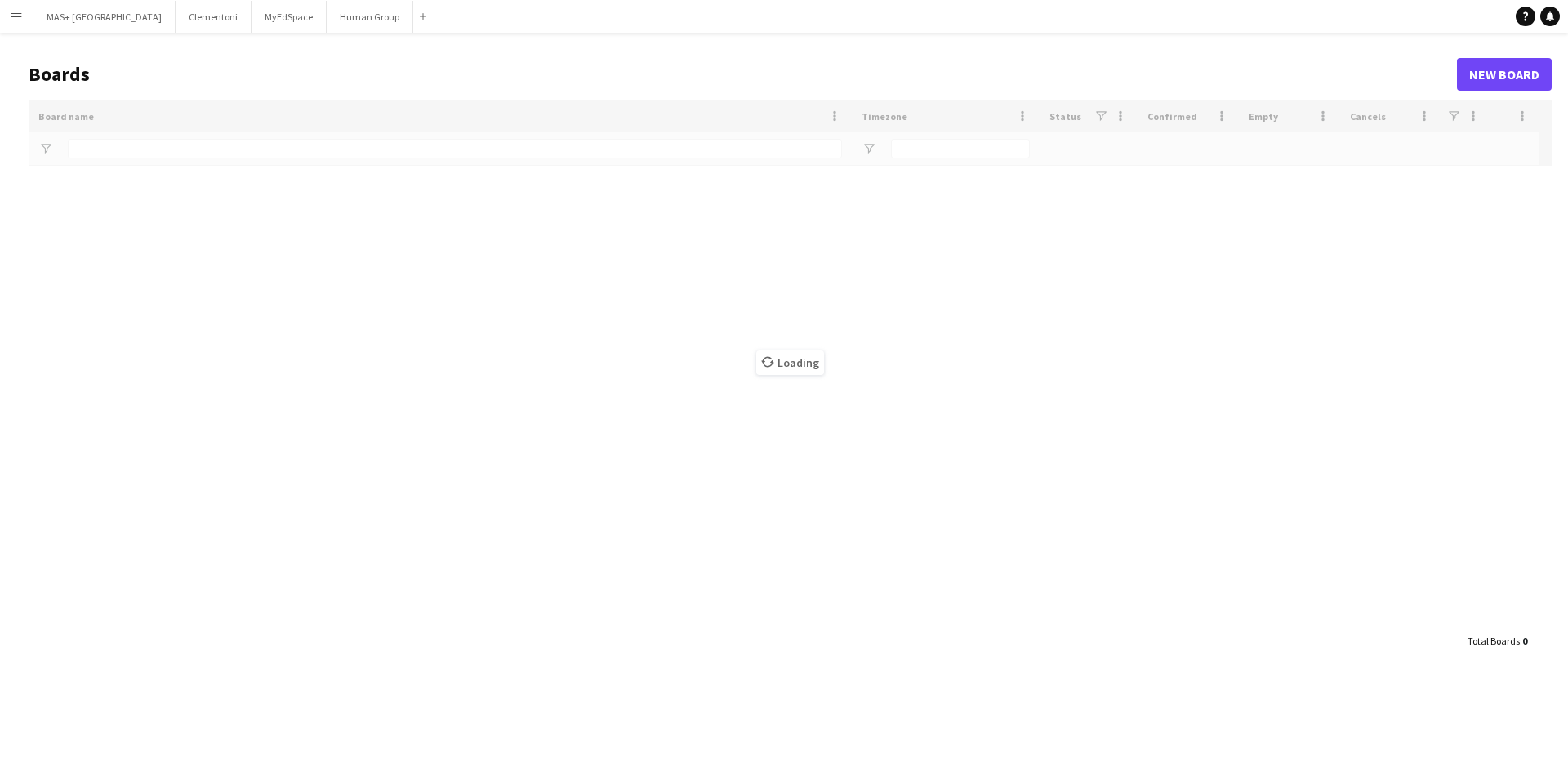
type input "**********"
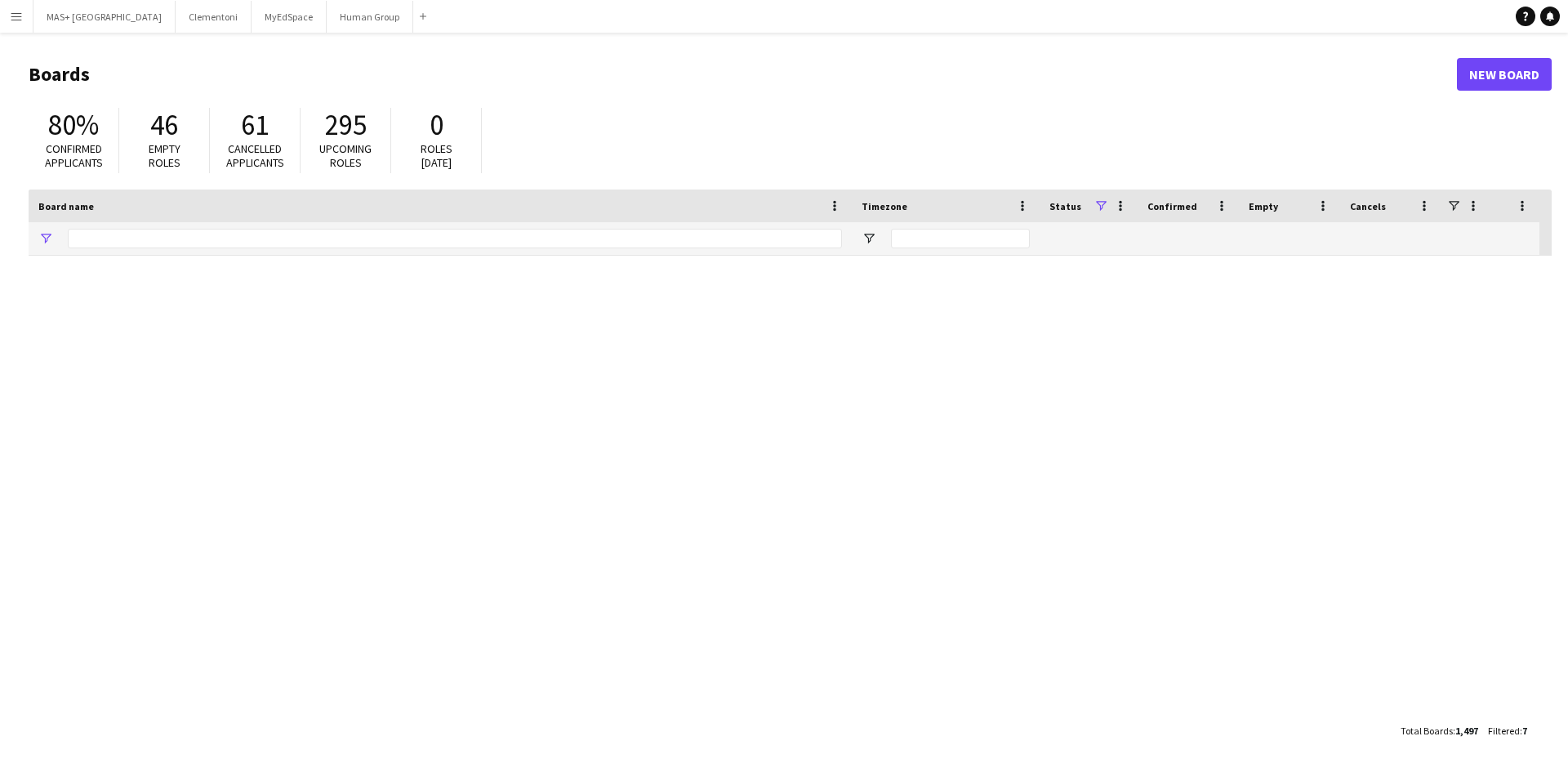
type input "**********"
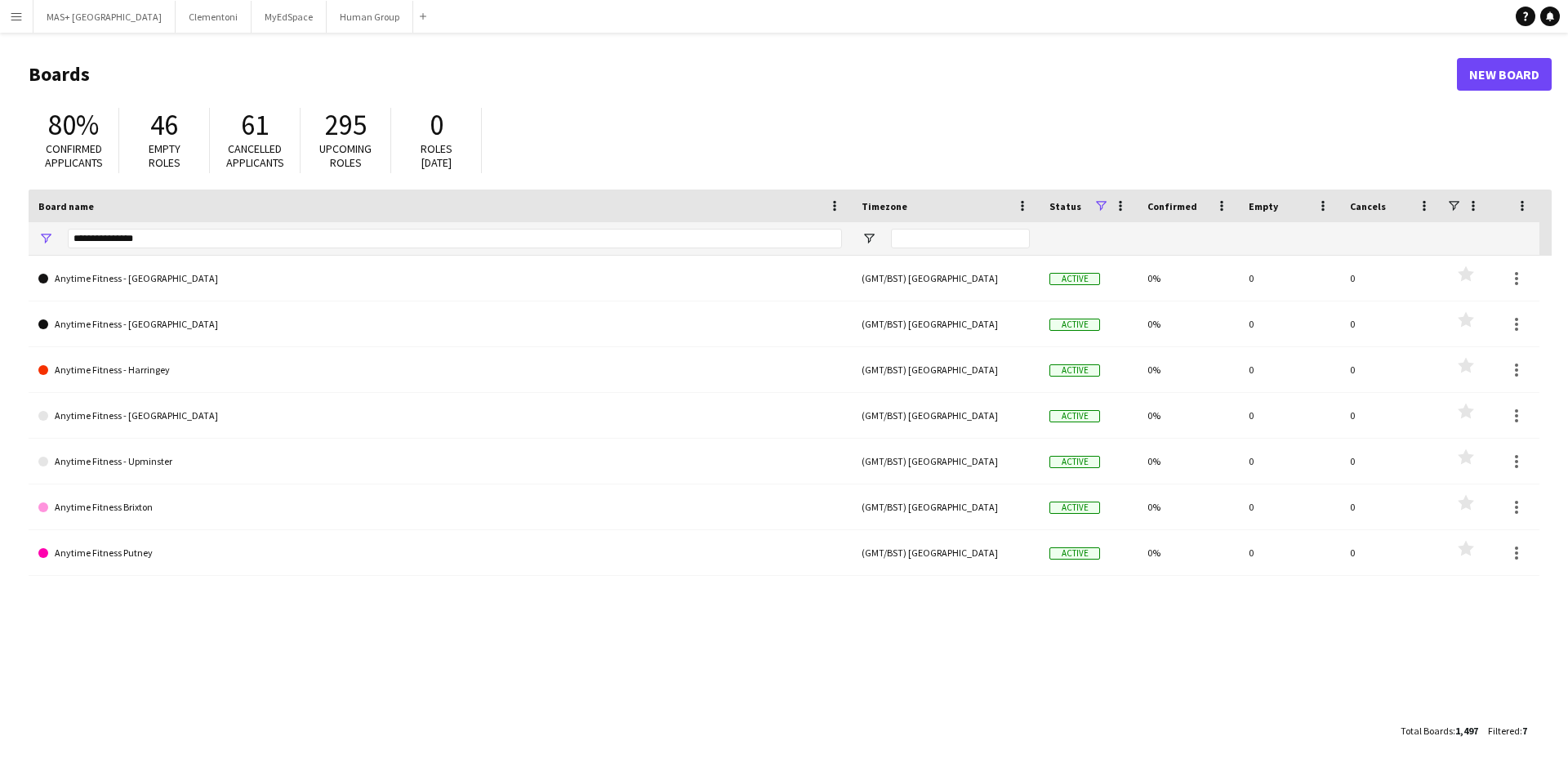
click at [14, 19] on app-icon "Menu" at bounding box center [16, 16] width 13 height 13
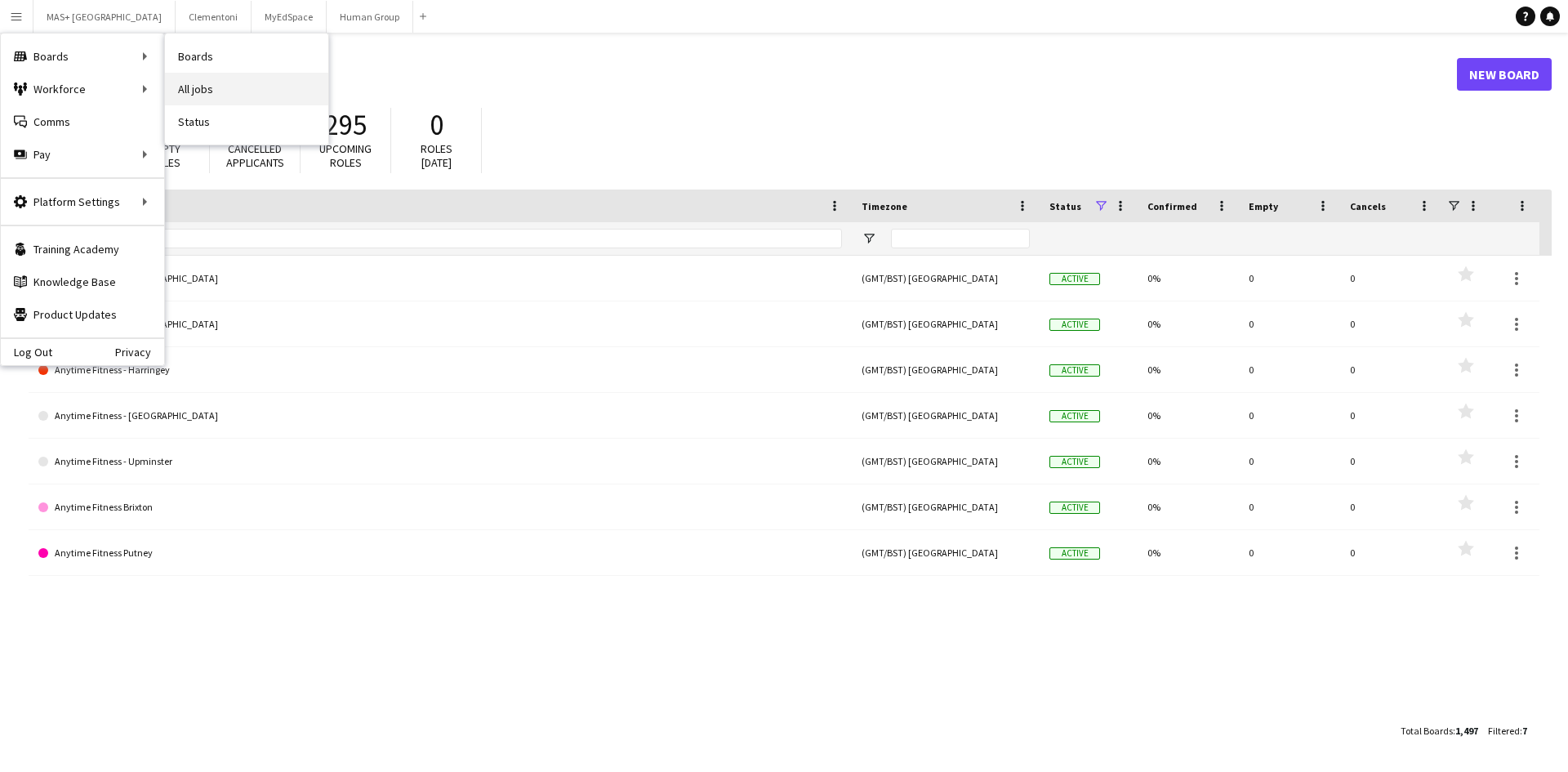
click at [216, 77] on link "All jobs" at bounding box center [246, 88] width 163 height 32
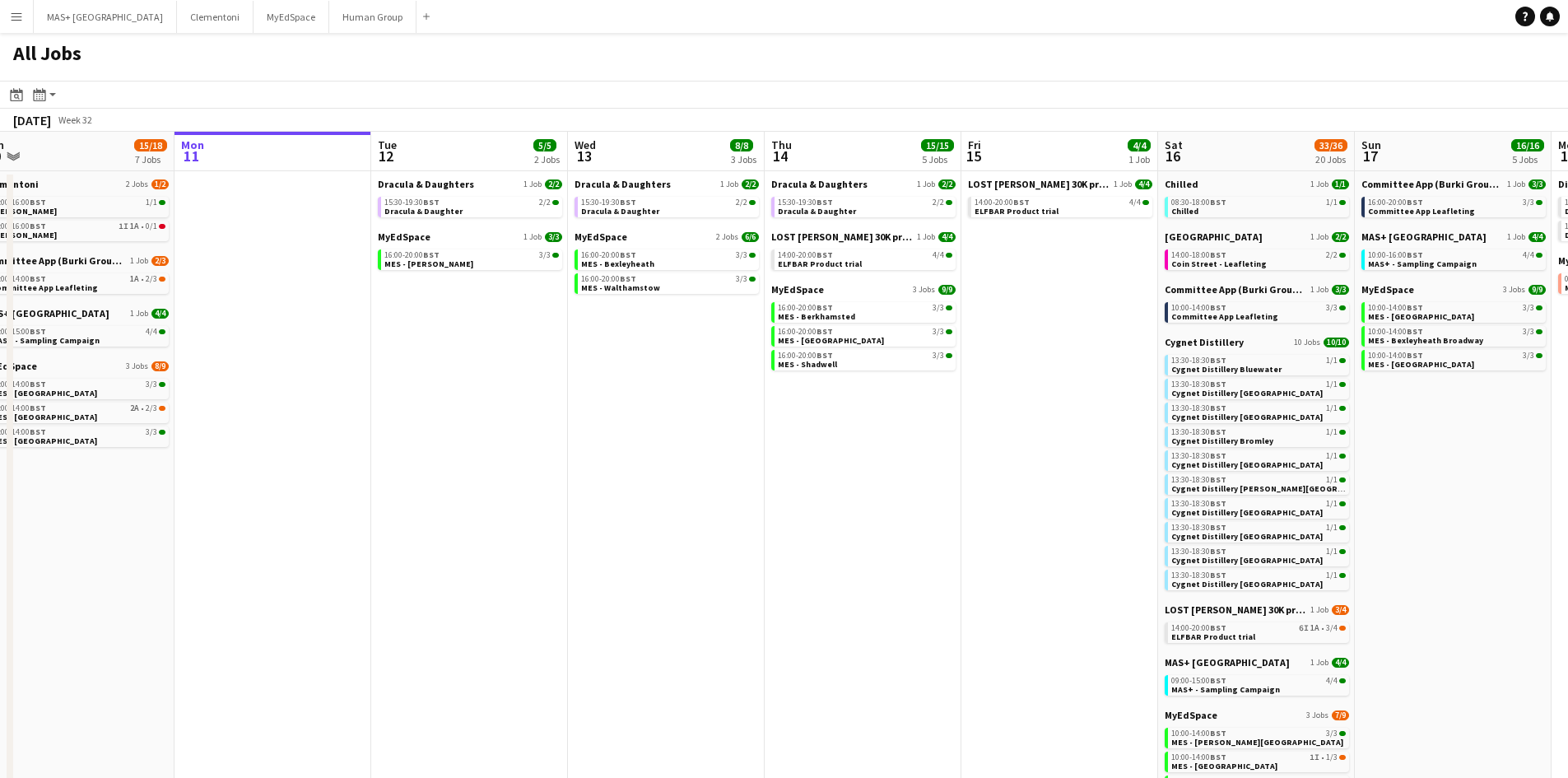
scroll to position [0, 404]
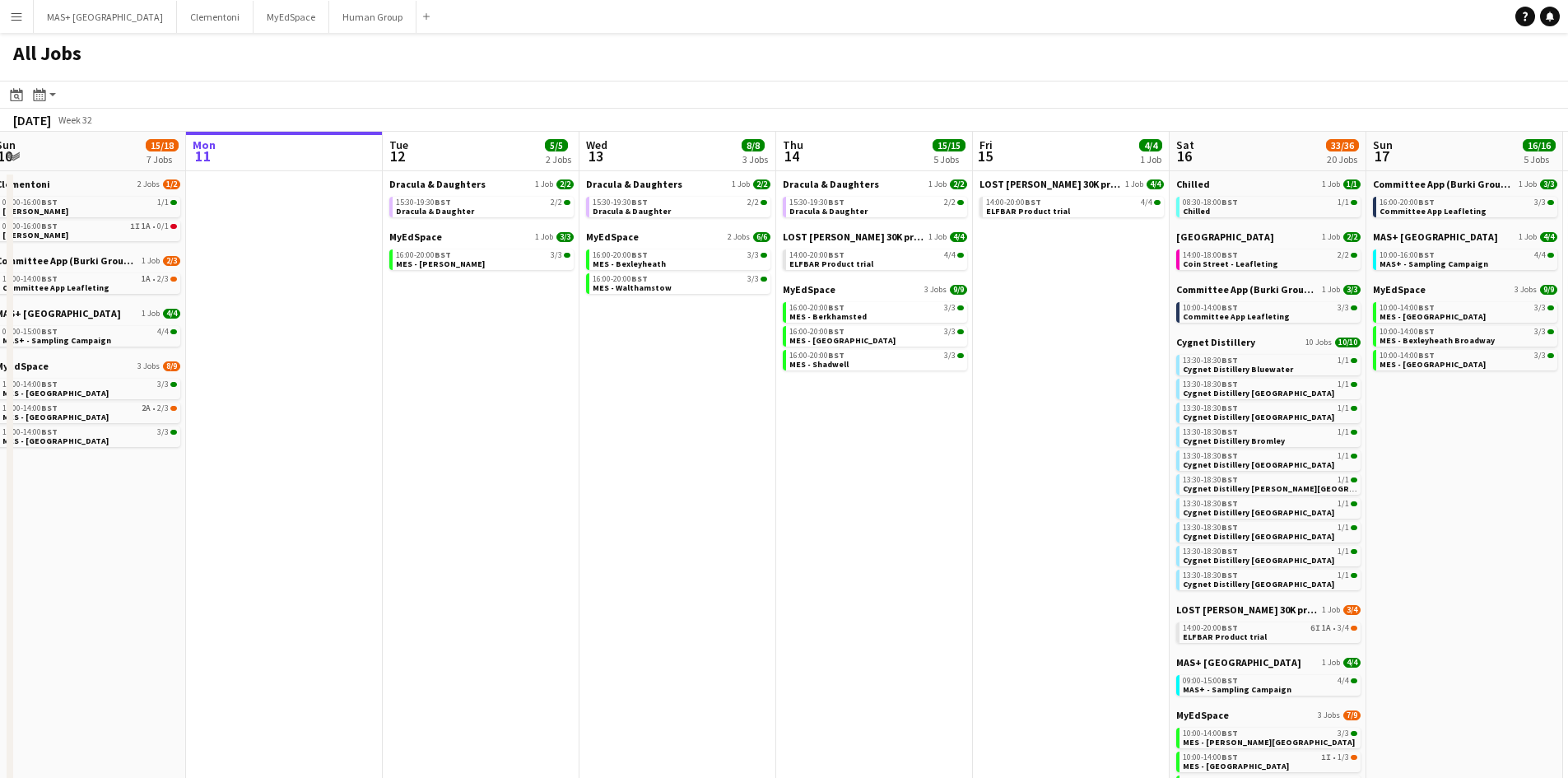
drag, startPoint x: 217, startPoint y: 241, endPoint x: 403, endPoint y: 241, distance: 186.0
click at [403, 241] on app-calendar-viewport "Fri 8 10/11 6 Jobs Sat 9 36/37 21 Jobs Sun 10 15/18 7 Jobs Mon 11 Tue 12 5/5 2 …" at bounding box center [784, 573] width 1568 height 884
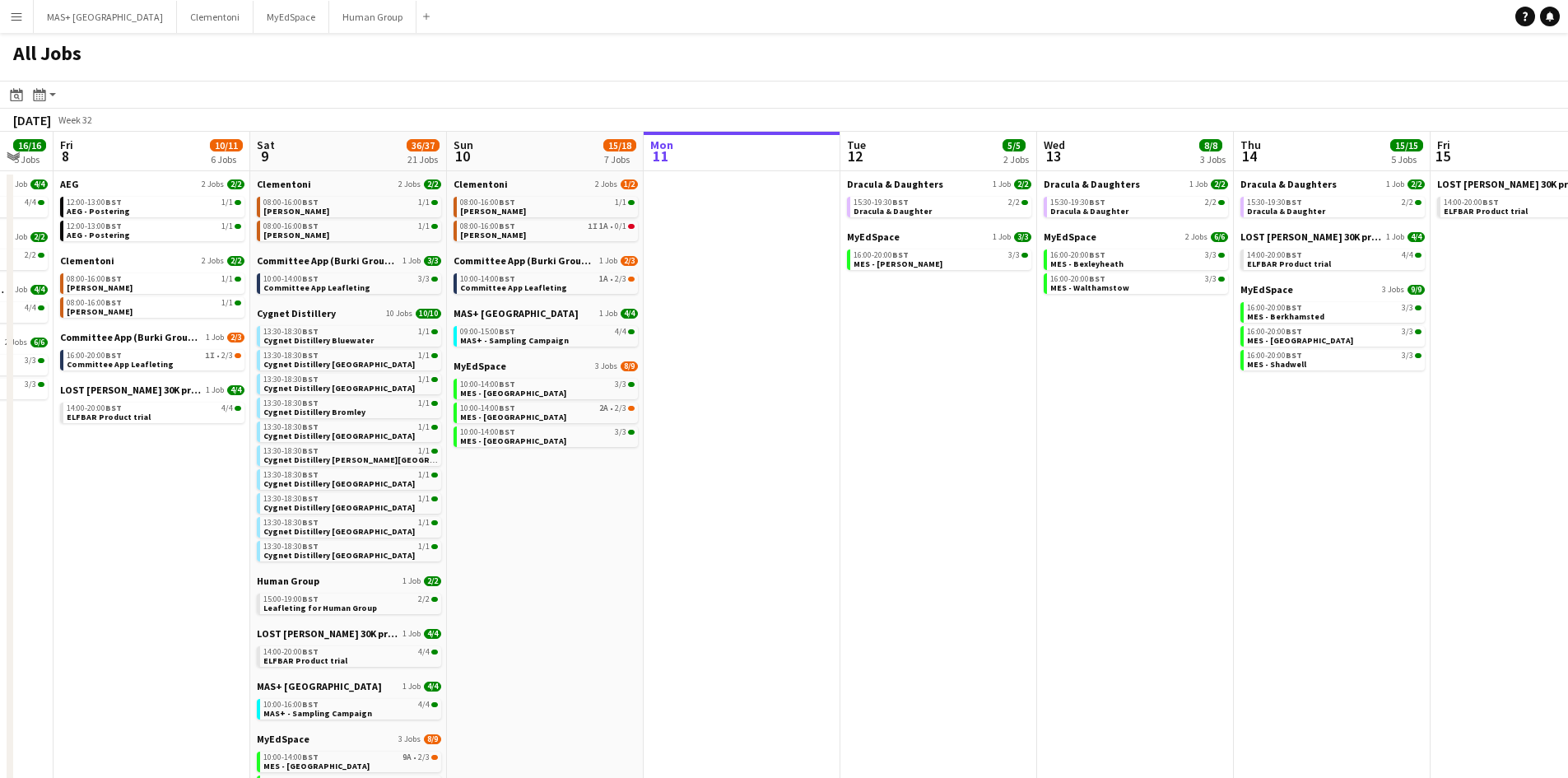
scroll to position [0, 339]
drag, startPoint x: 247, startPoint y: 368, endPoint x: 510, endPoint y: 364, distance: 263.0
click at [510, 364] on app-calendar-viewport "Wed 6 17/18 5 Jobs Thu 7 16/16 5 Jobs Fri 8 10/11 6 Jobs Sat 9 36/37 21 Jobs Su…" at bounding box center [784, 573] width 1568 height 884
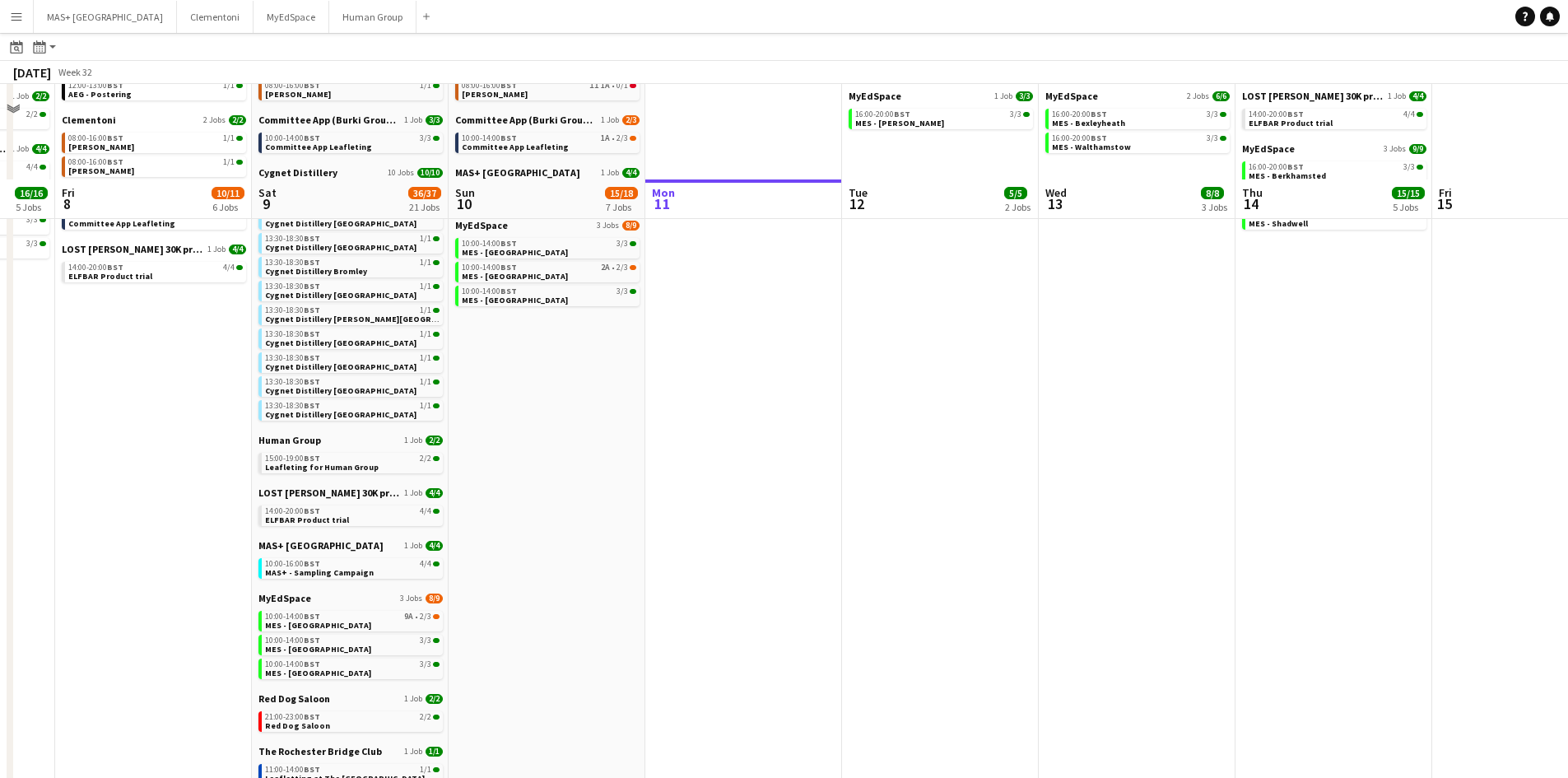
scroll to position [237, 0]
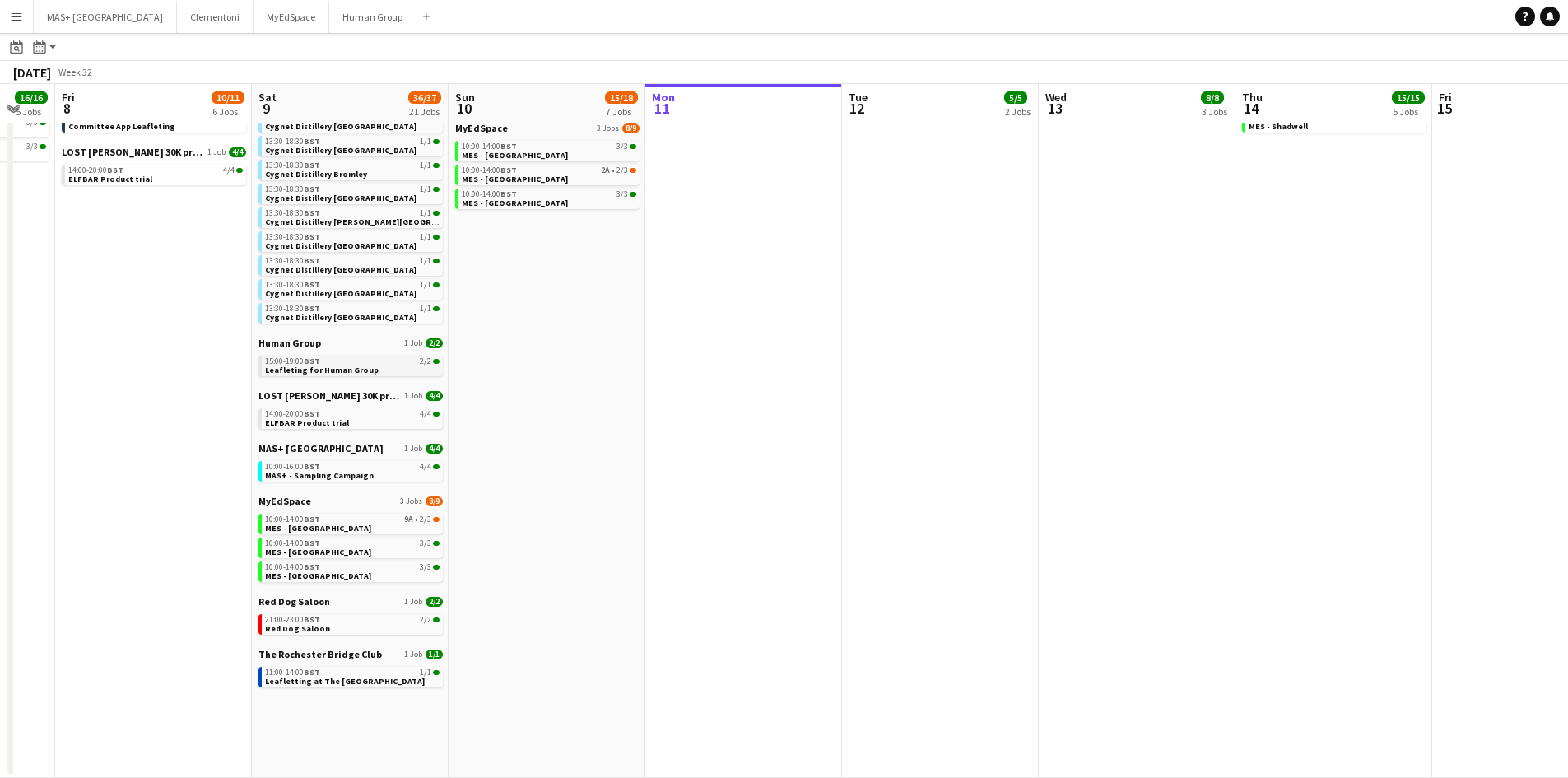
click at [310, 362] on span "BST" at bounding box center [312, 360] width 17 height 11
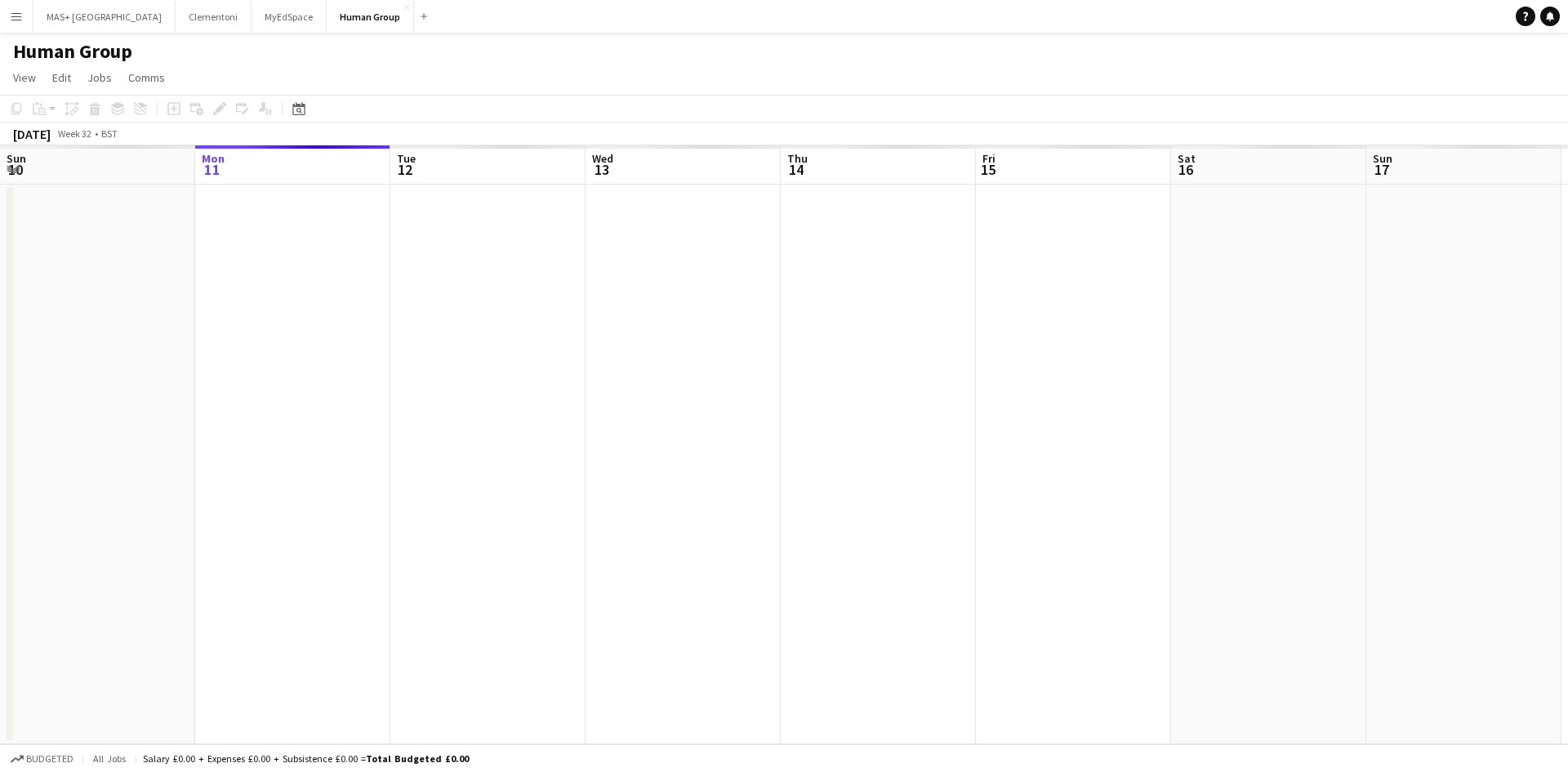
scroll to position [0, 562]
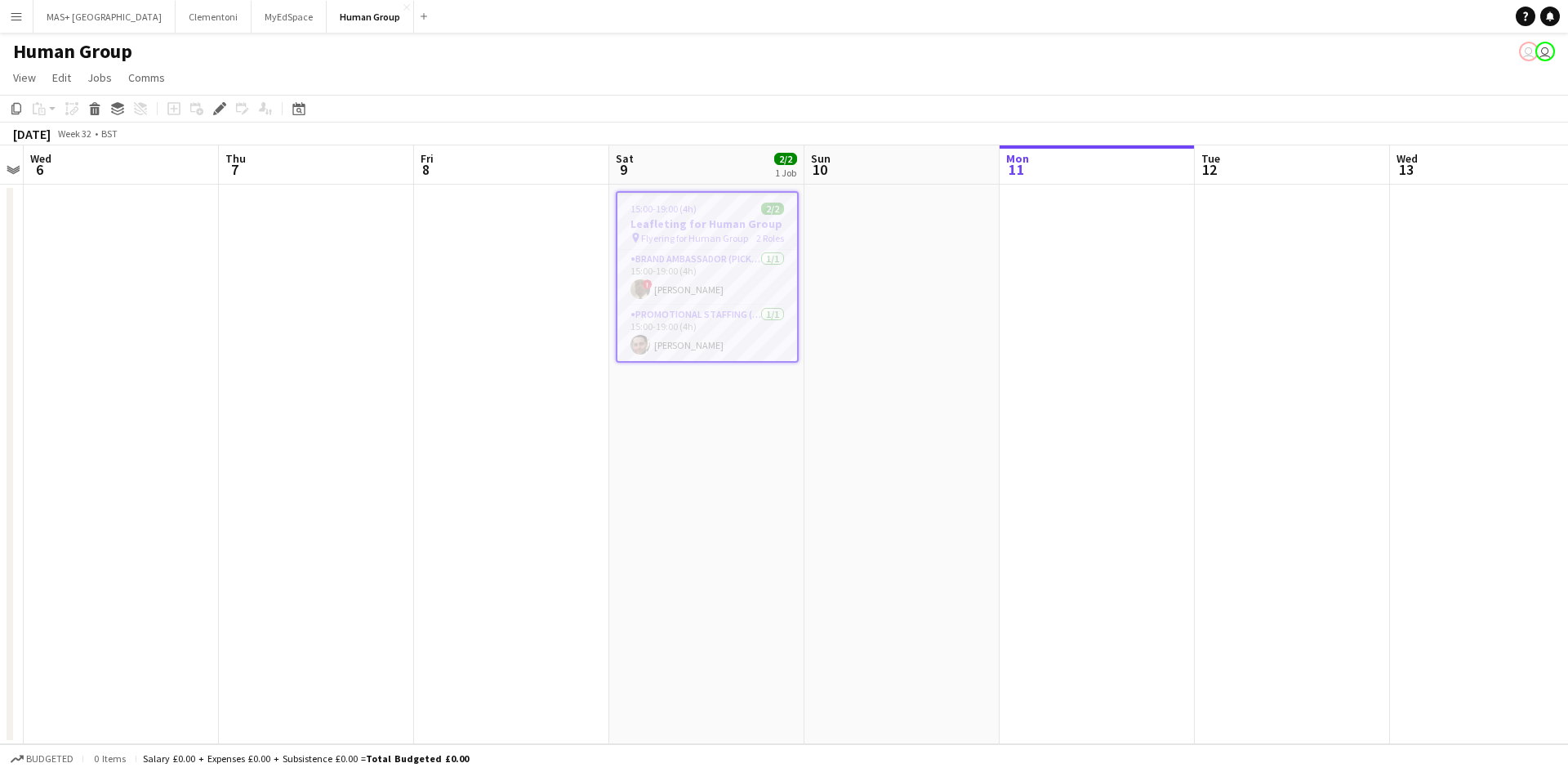
click at [643, 230] on h3 "Leafleting for Human Group" at bounding box center [707, 223] width 180 height 15
click at [710, 226] on h3 "Leafleting for Human Group" at bounding box center [707, 222] width 183 height 15
click at [213, 111] on icon "Edit" at bounding box center [219, 108] width 13 height 13
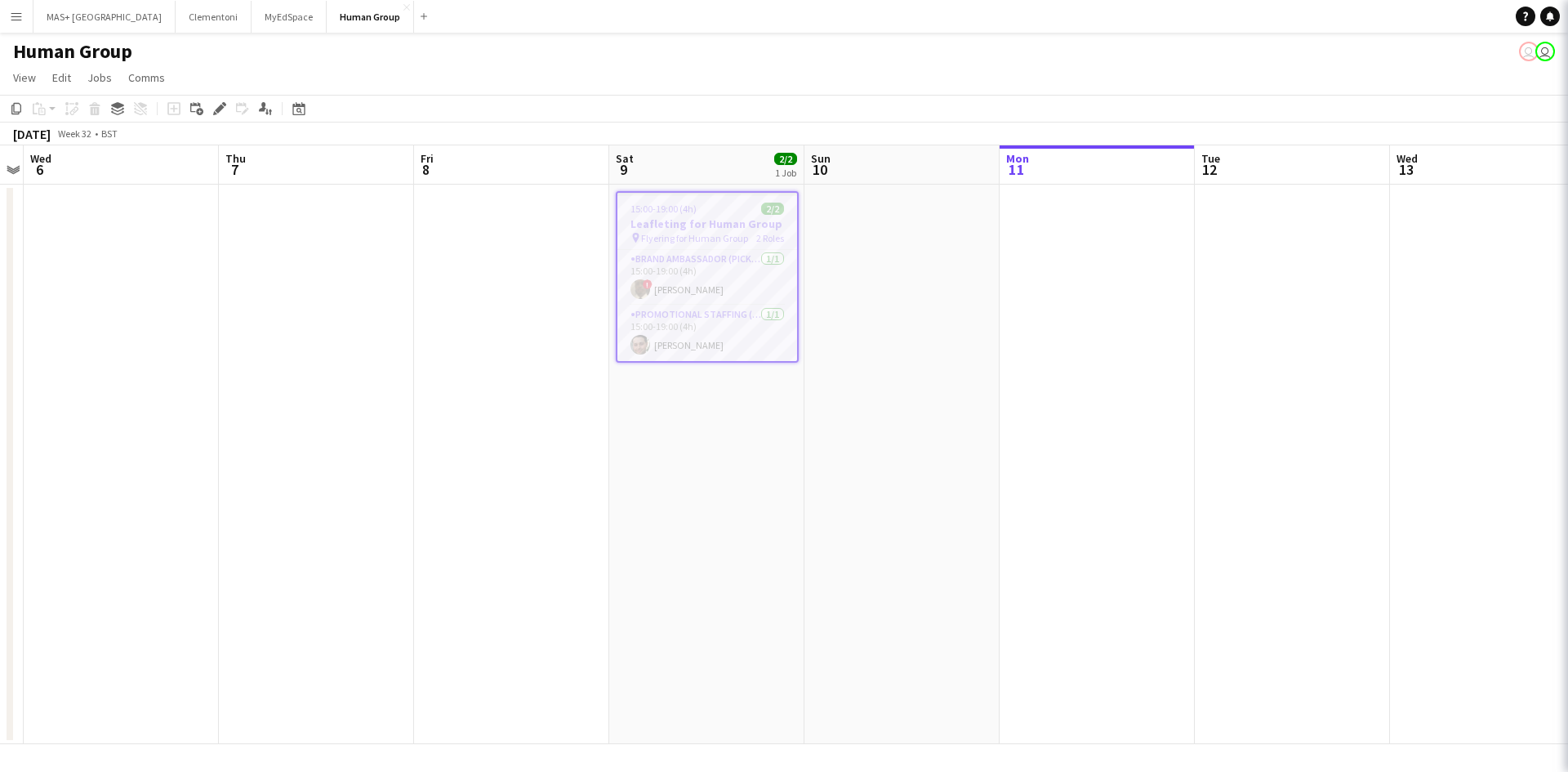
type input "**********"
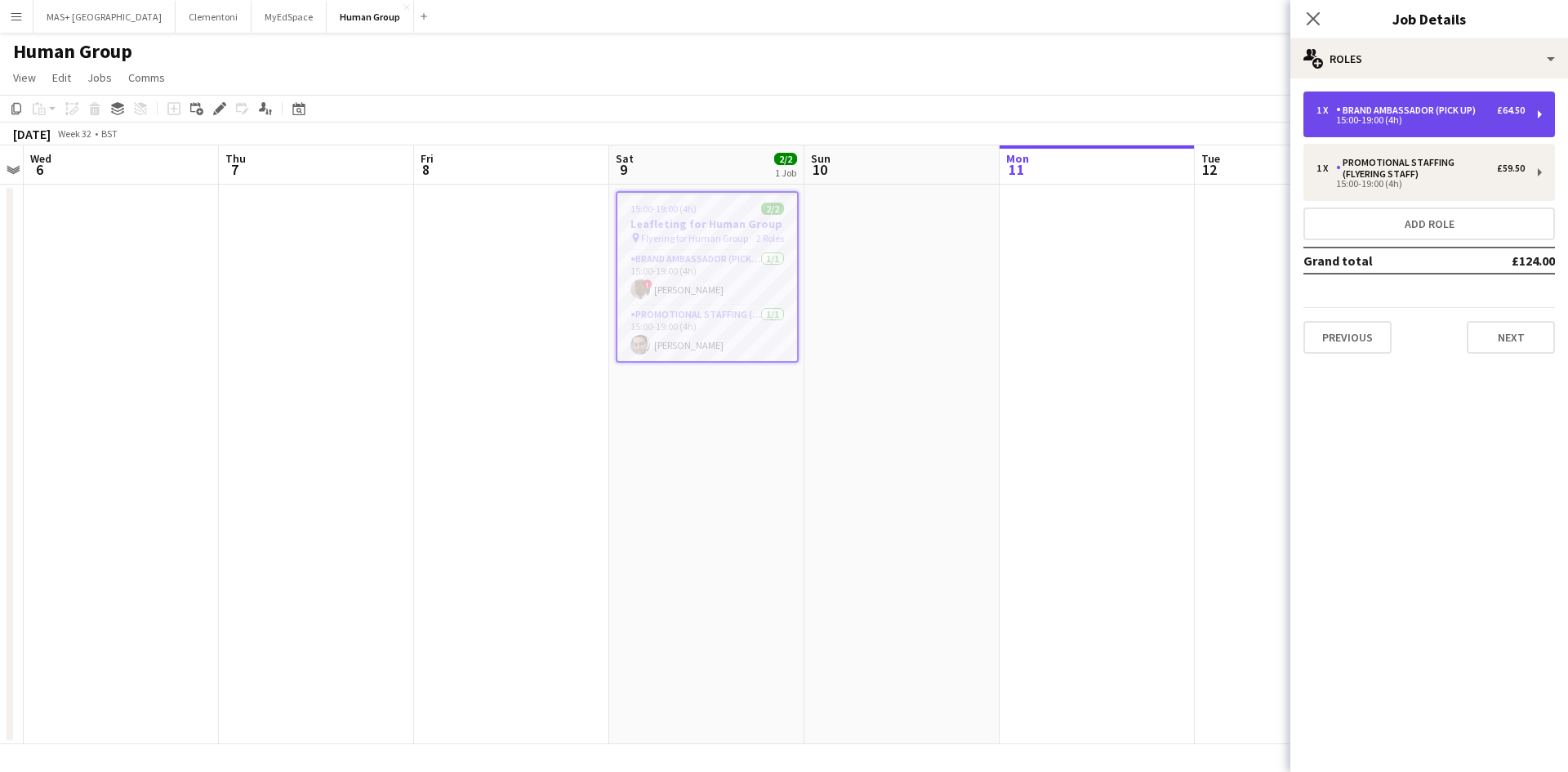
click at [1379, 119] on div "15:00-19:00 (4h)" at bounding box center [1421, 120] width 208 height 8
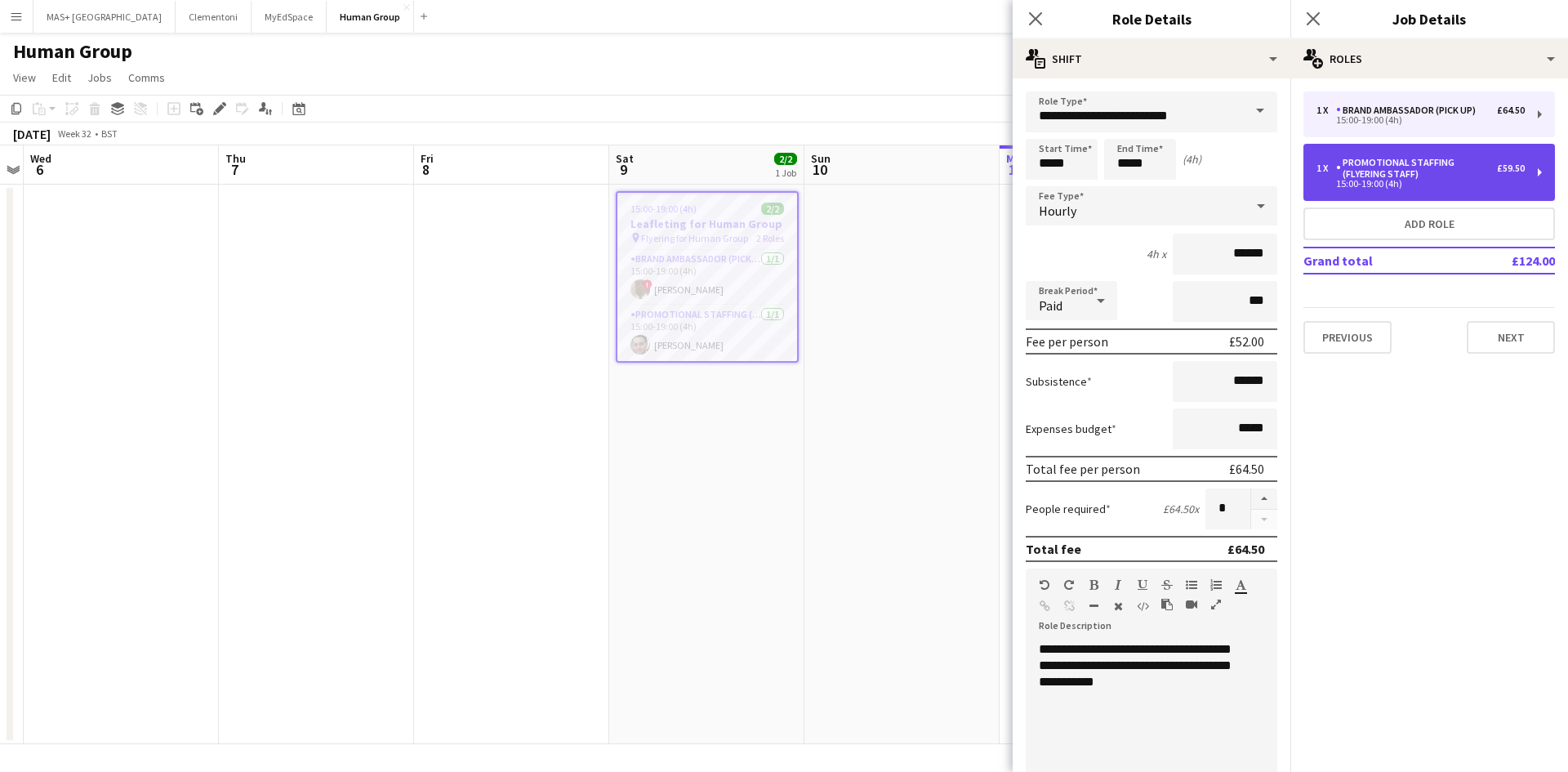
click at [1400, 181] on div "15:00-19:00 (4h)" at bounding box center [1421, 184] width 208 height 8
type input "**********"
type input "*****"
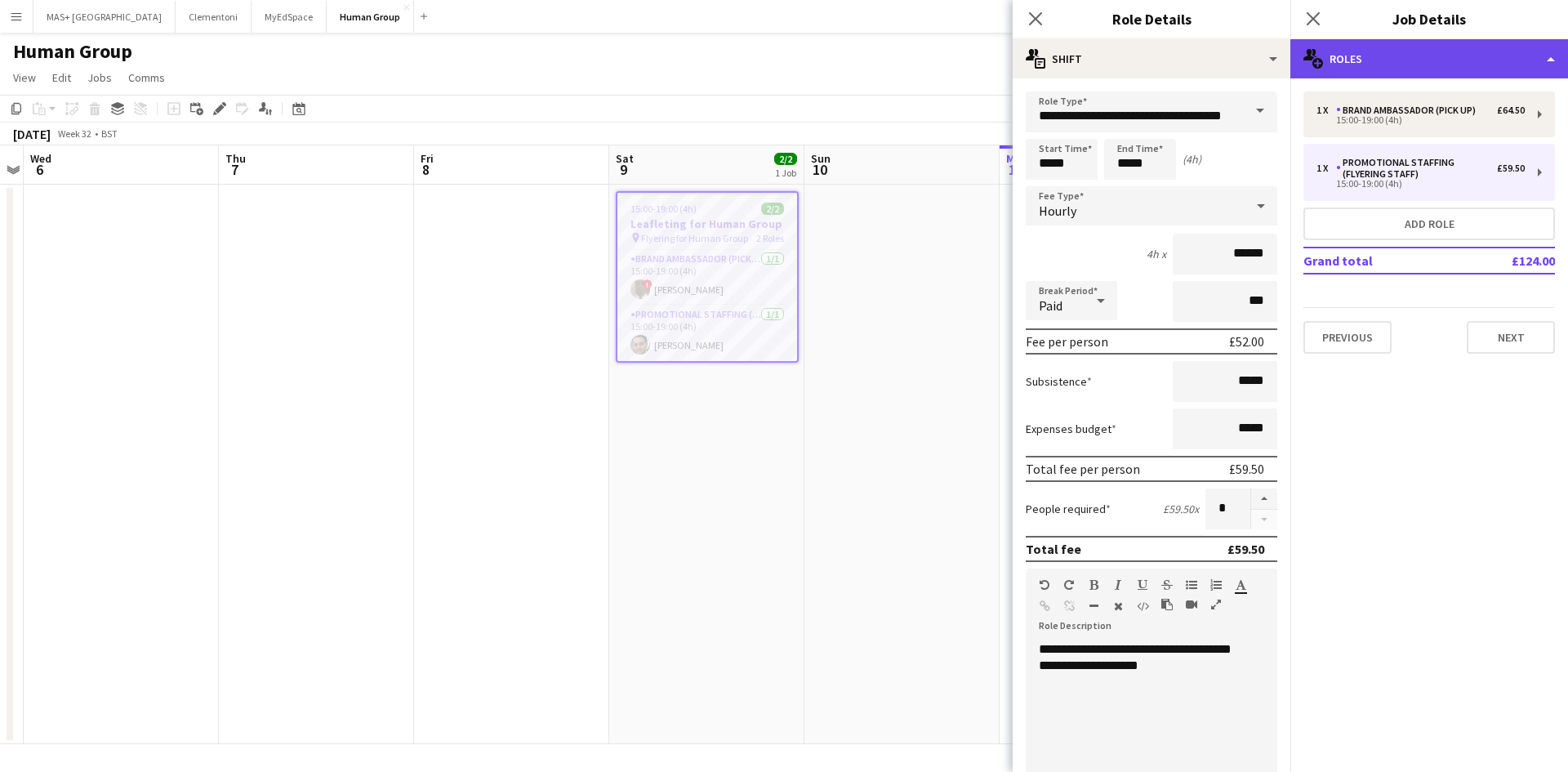
click at [1398, 67] on div "multiple-users-add Roles" at bounding box center [1429, 59] width 278 height 39
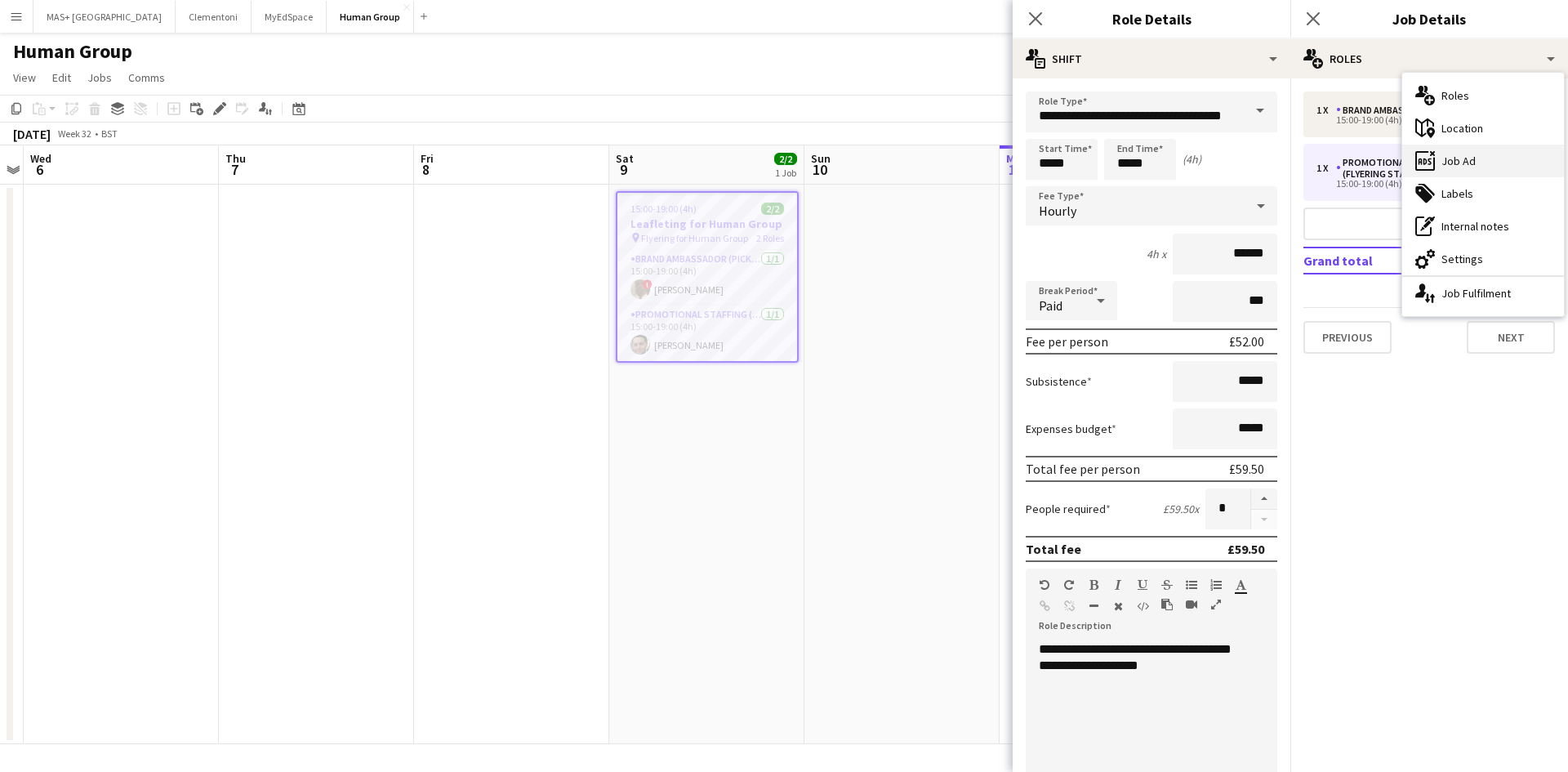
click at [1463, 157] on div "ads-window Job Ad" at bounding box center [1483, 160] width 162 height 32
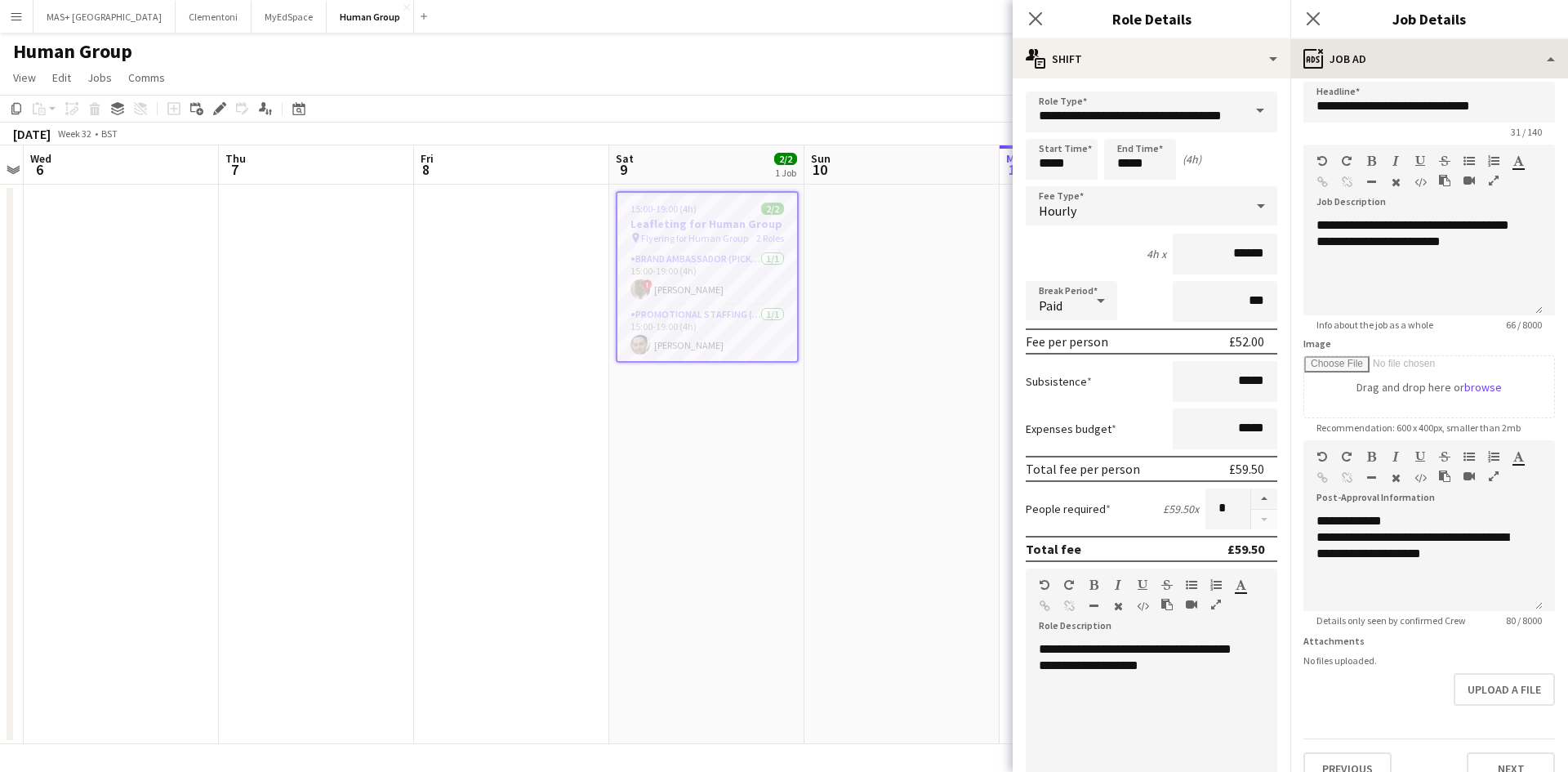
scroll to position [0, 0]
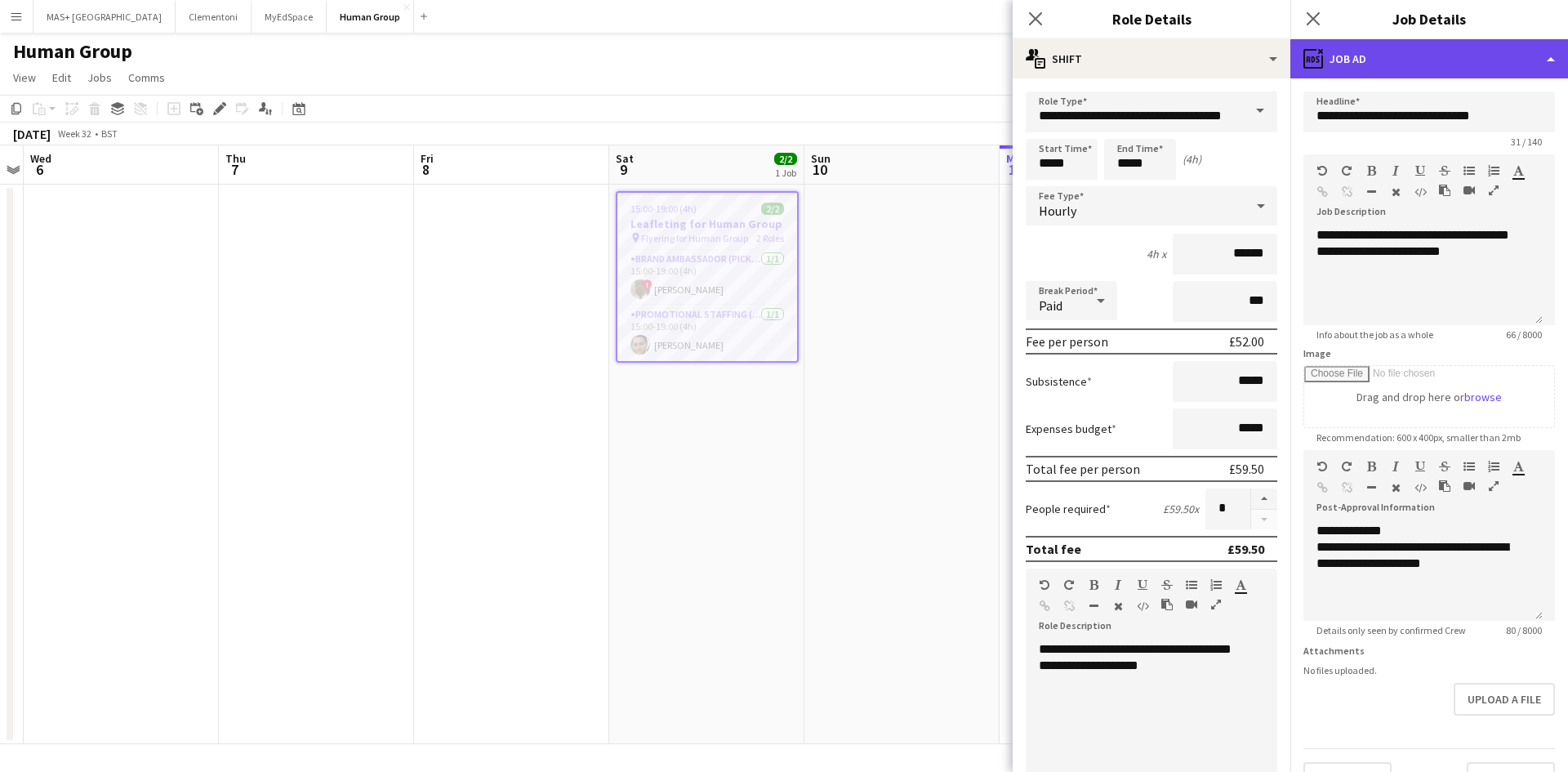
click at [1359, 73] on div "ads-window Job Ad" at bounding box center [1429, 59] width 278 height 39
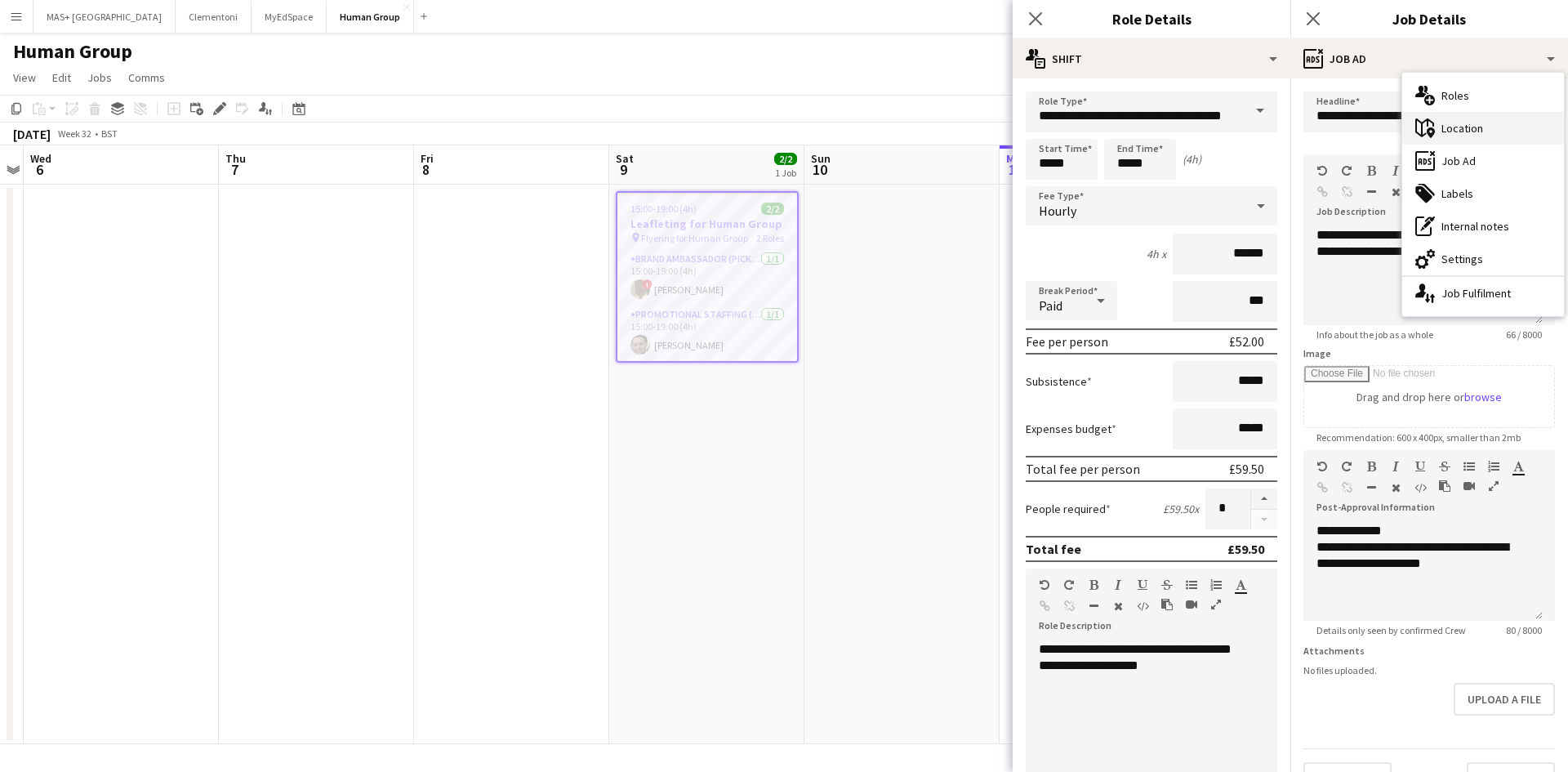
click at [1489, 124] on div "maps-pin-1 Location" at bounding box center [1483, 128] width 162 height 32
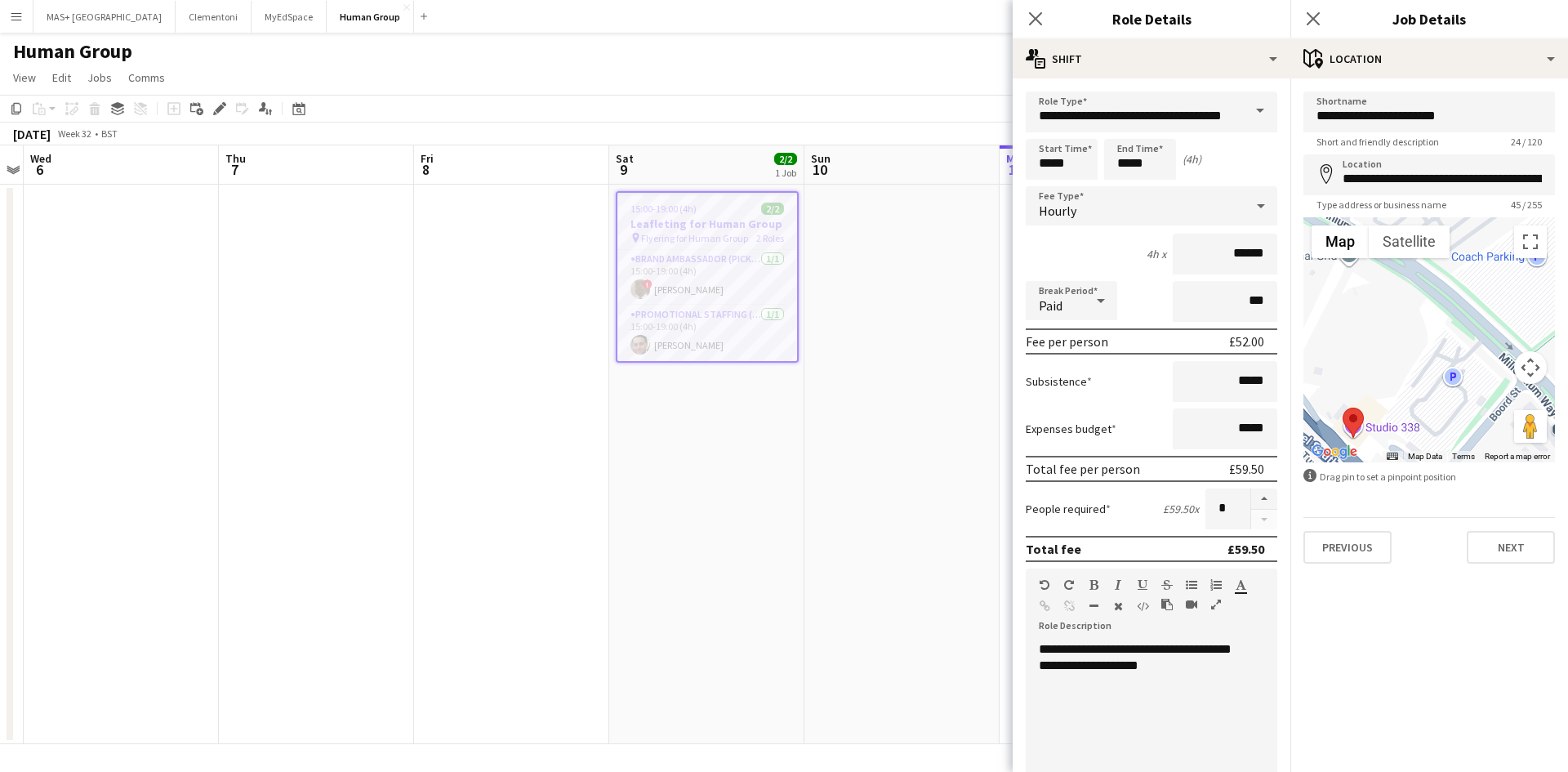
drag, startPoint x: 1387, startPoint y: 420, endPoint x: 1396, endPoint y: 366, distance: 54.7
click at [1396, 366] on div at bounding box center [1429, 340] width 251 height 246
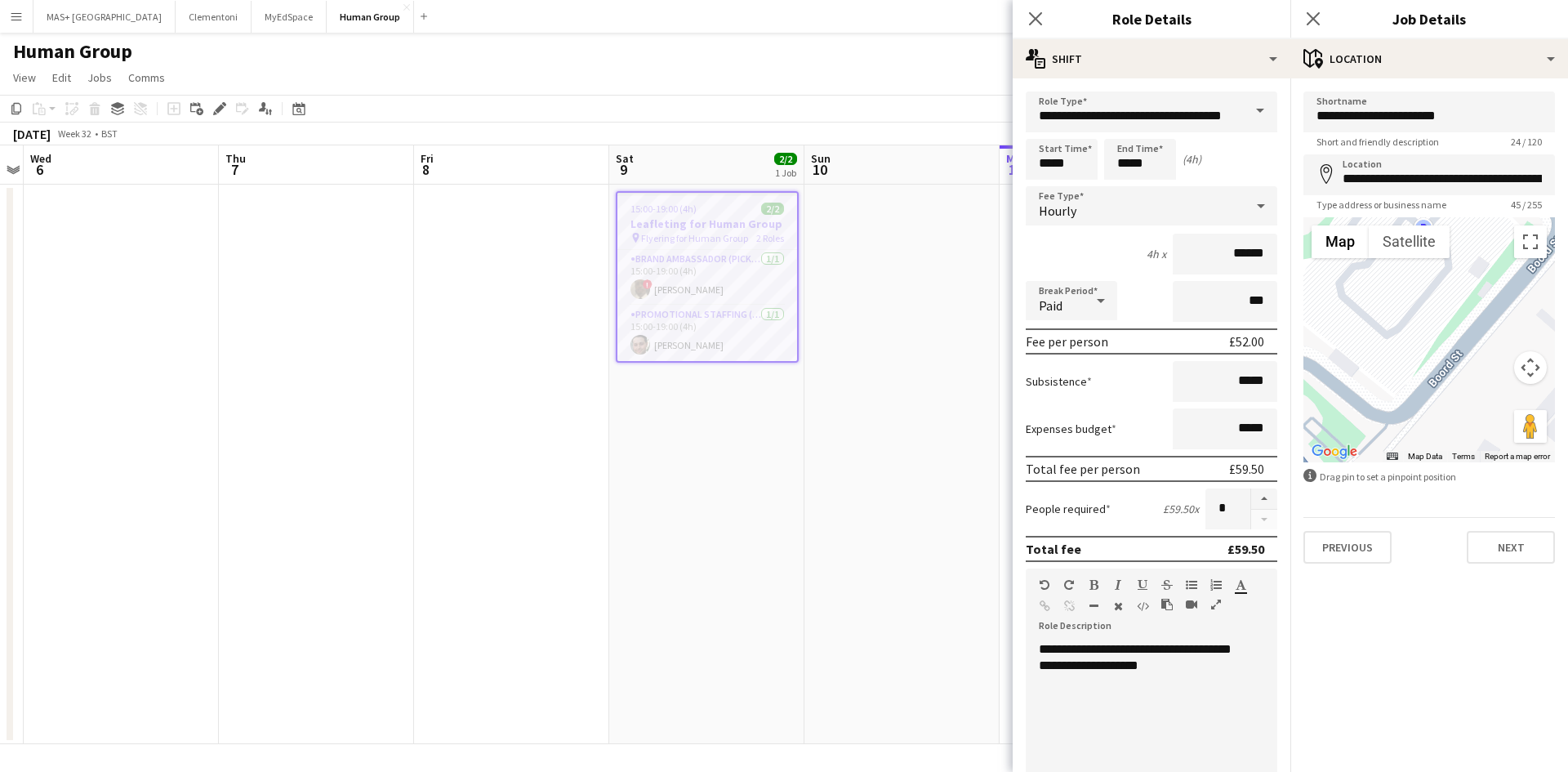
drag, startPoint x: 1388, startPoint y: 391, endPoint x: 1337, endPoint y: 351, distance: 64.8
click at [1337, 351] on div at bounding box center [1429, 340] width 251 height 246
